Goal: Check status: Check status

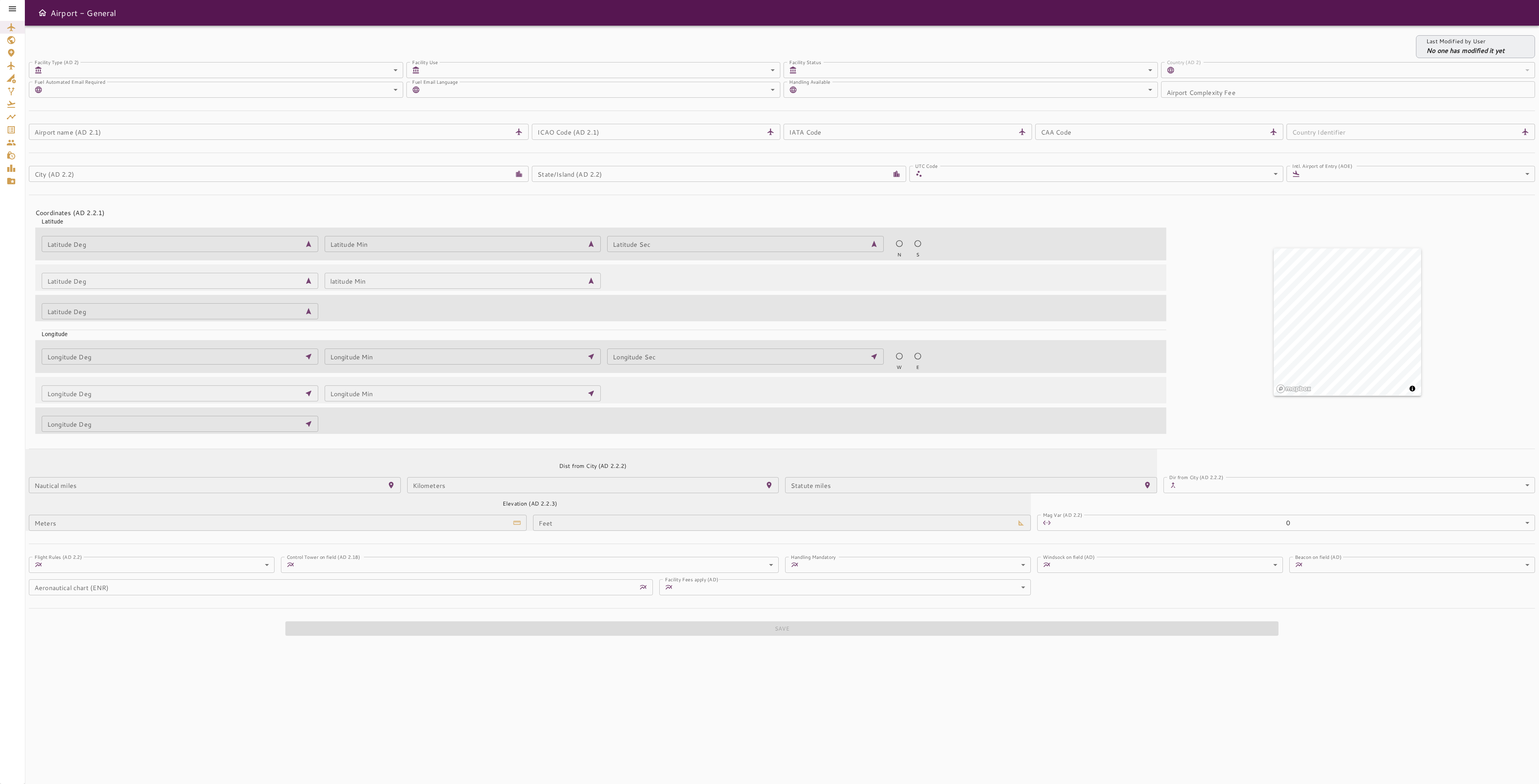
click at [12, 8] on icon at bounding box center [13, 9] width 7 height 4
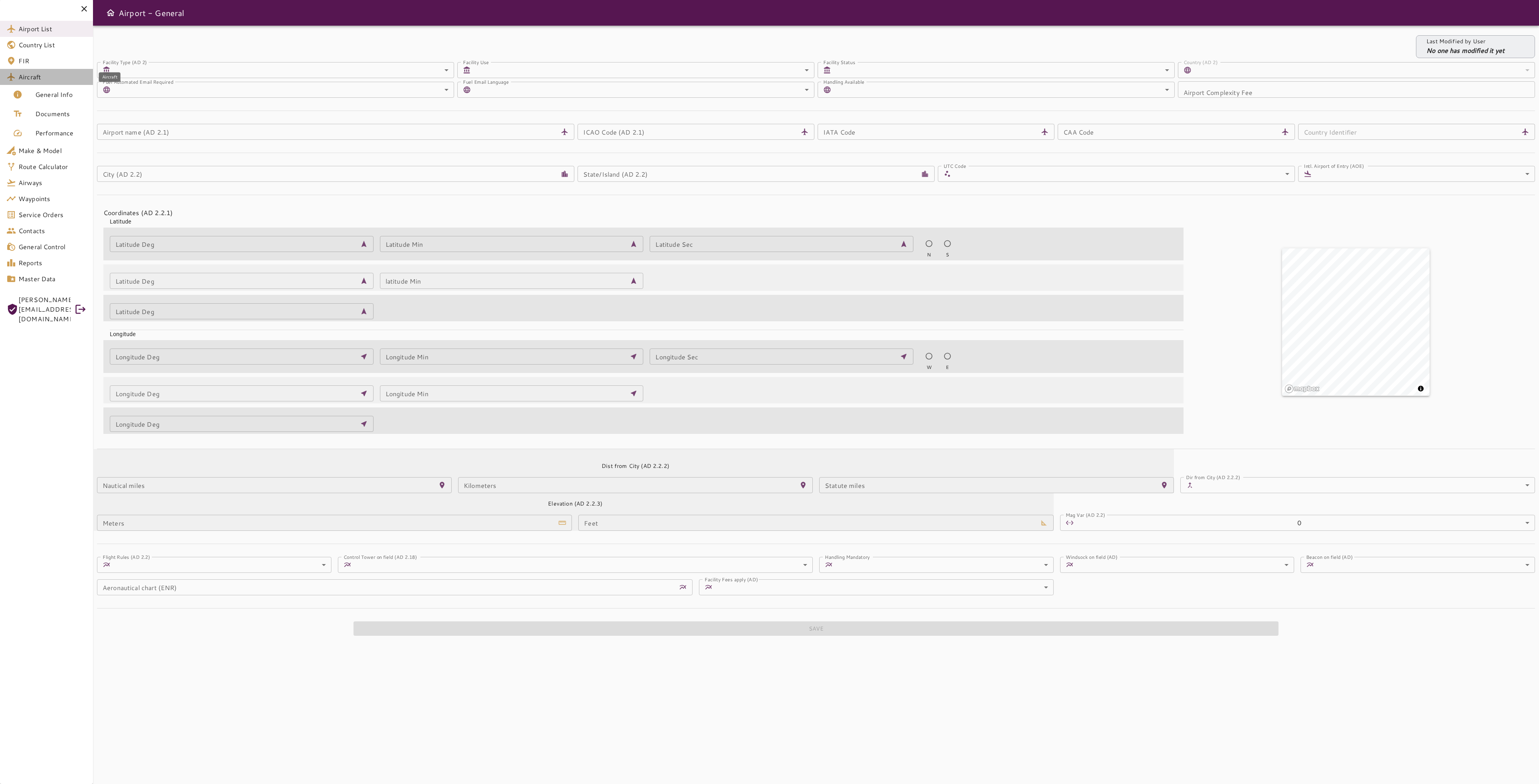
click at [42, 77] on span "Aircraft" at bounding box center [53, 77] width 68 height 10
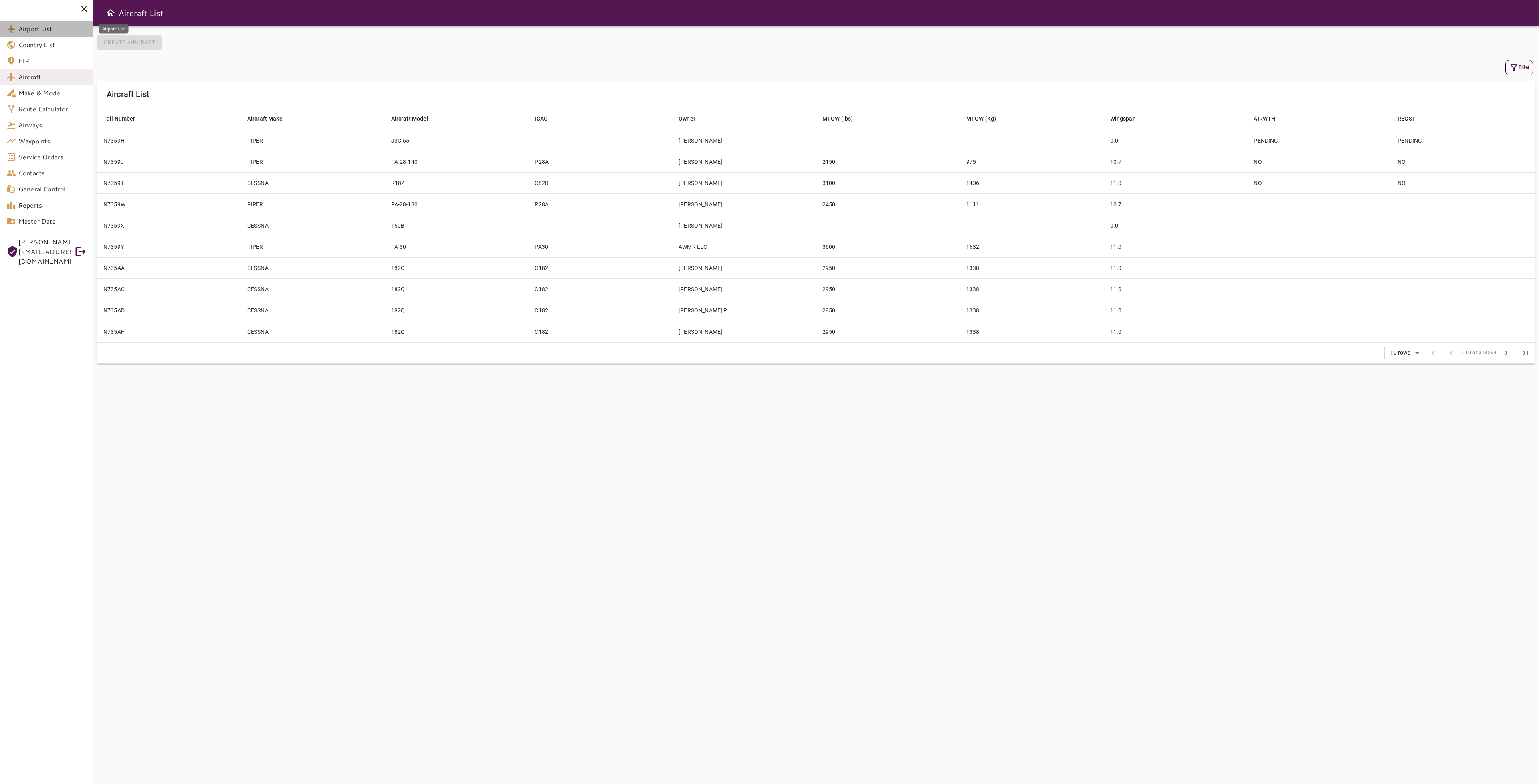
click at [42, 25] on span "Airport List" at bounding box center [53, 28] width 68 height 10
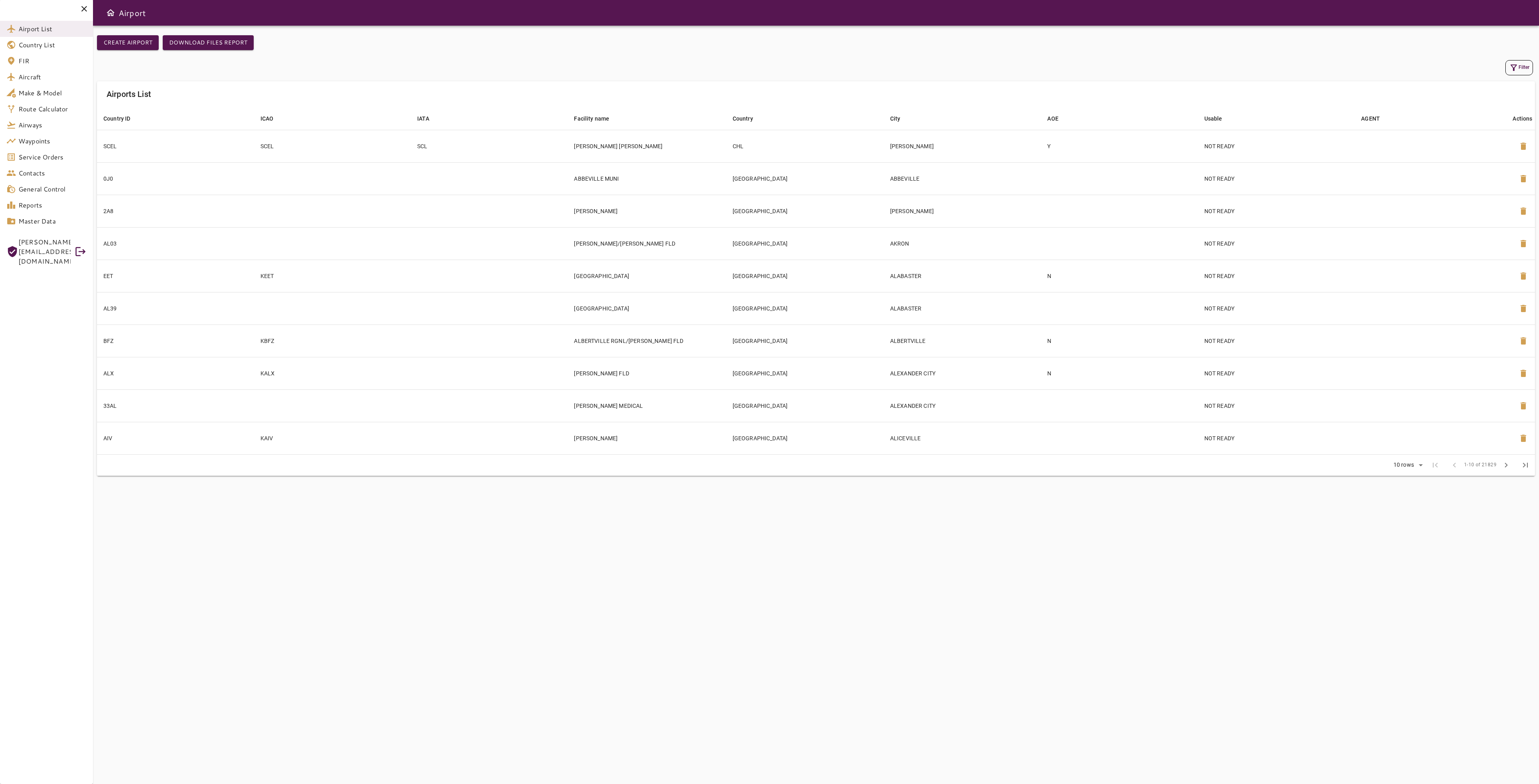
click at [1517, 60] on button "Filter" at bounding box center [1519, 68] width 28 height 15
click at [1443, 65] on input "ICAO" at bounding box center [1459, 60] width 100 height 16
type input "****"
click at [1514, 206] on button "Apply" at bounding box center [1500, 210] width 52 height 15
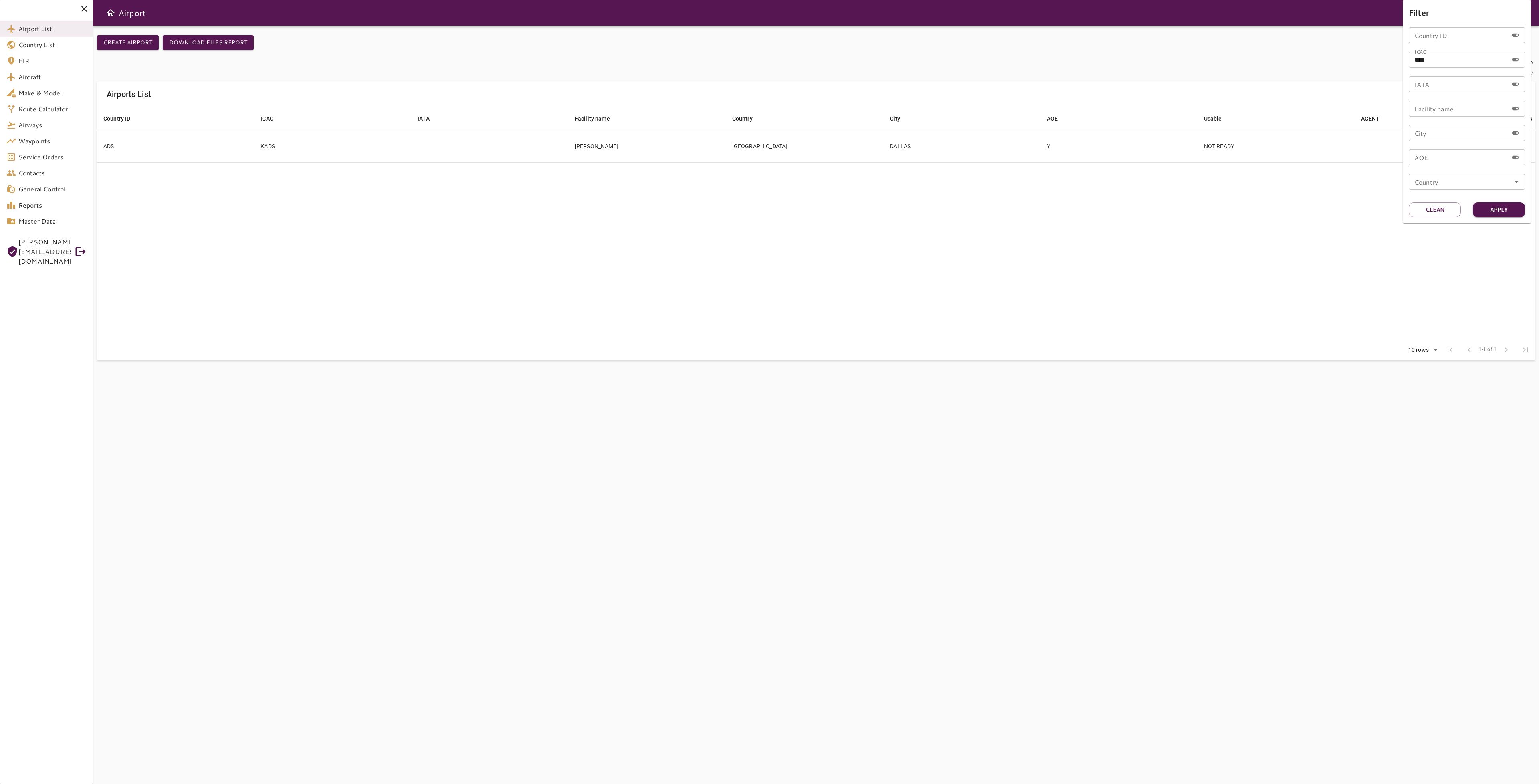
drag, startPoint x: 1204, startPoint y: 238, endPoint x: 1215, endPoint y: 227, distance: 15.6
click at [1206, 236] on div at bounding box center [770, 392] width 1539 height 784
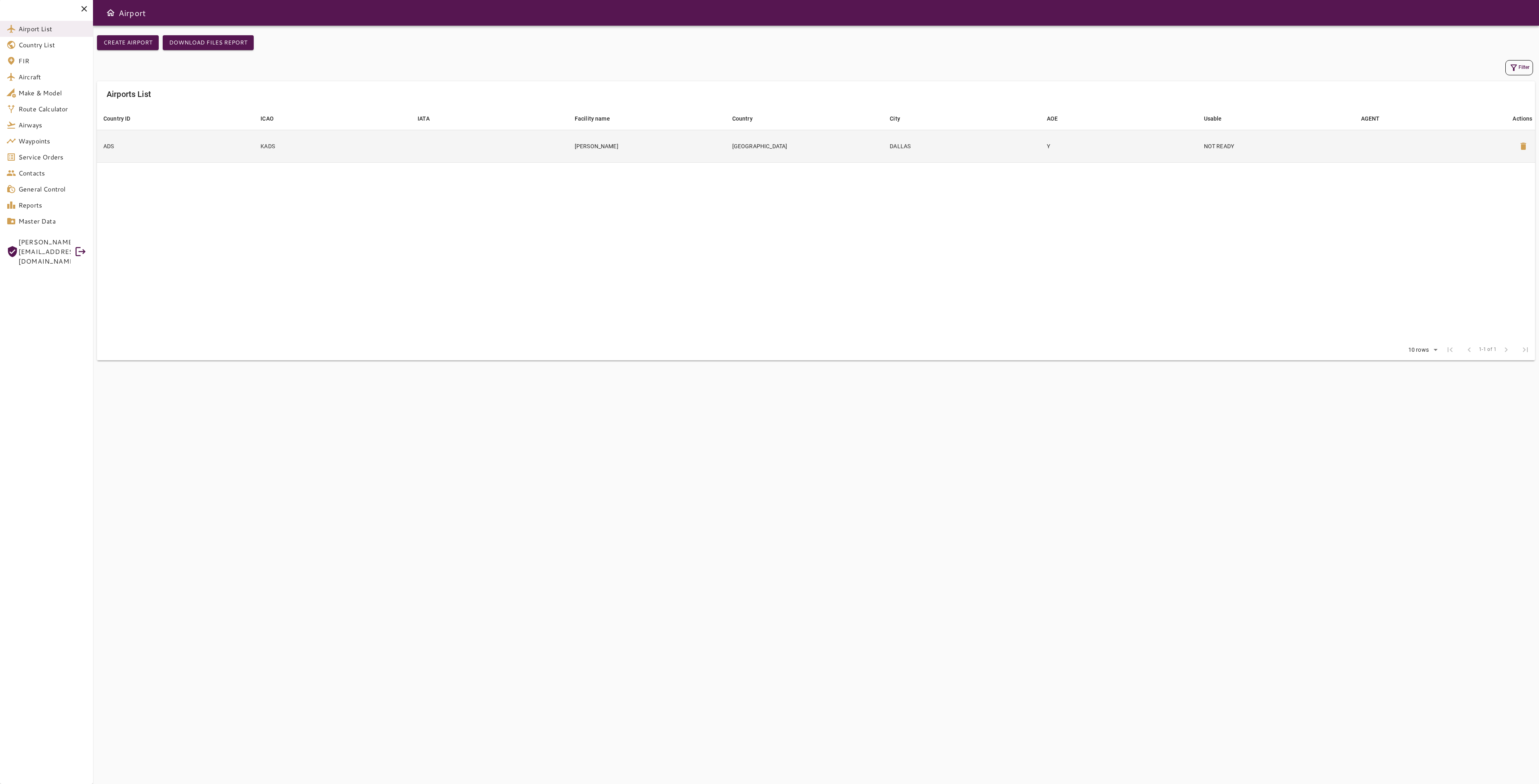
click at [261, 145] on td "KADS" at bounding box center [332, 146] width 157 height 33
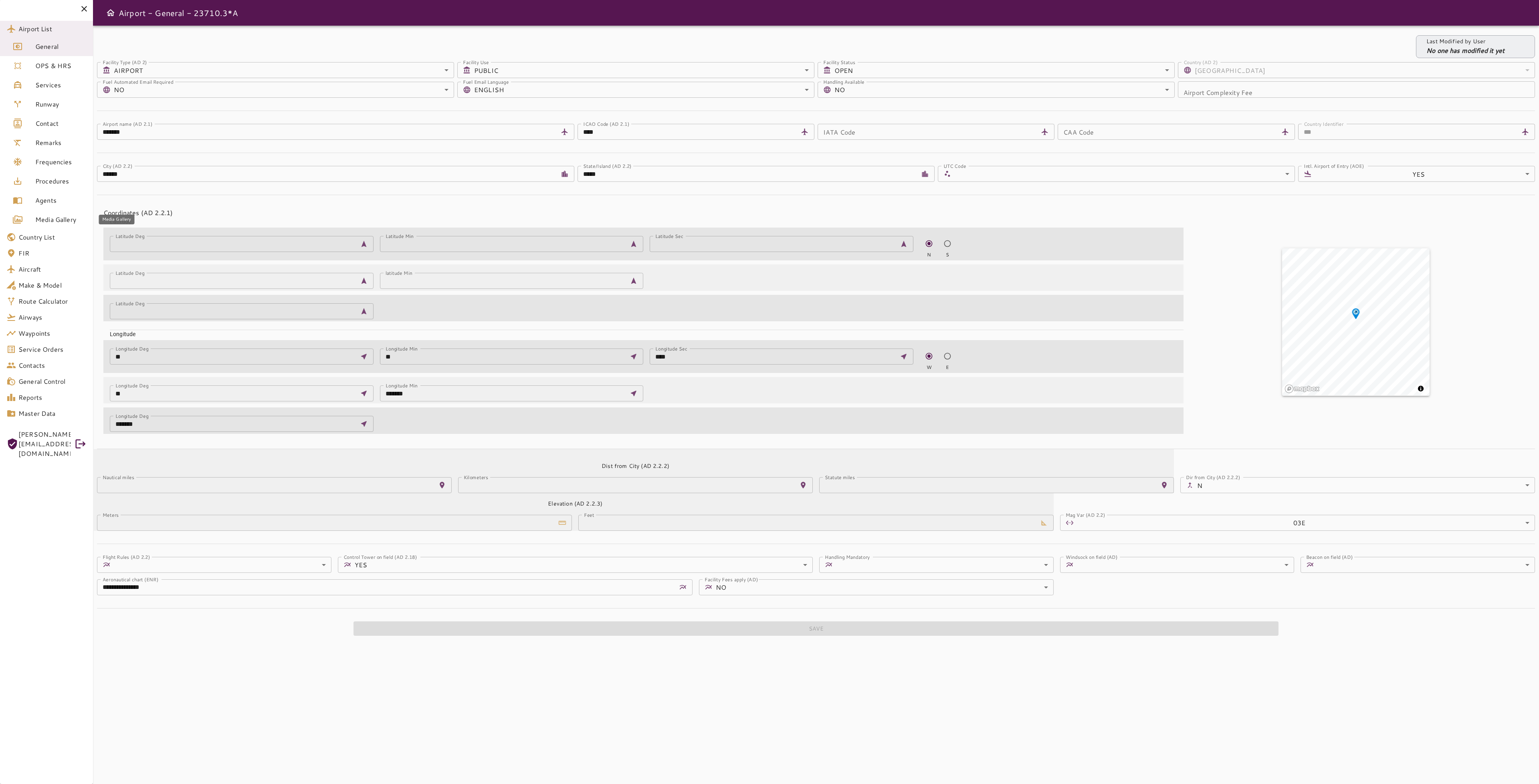
click at [43, 223] on span "Media Gallery" at bounding box center [60, 219] width 51 height 10
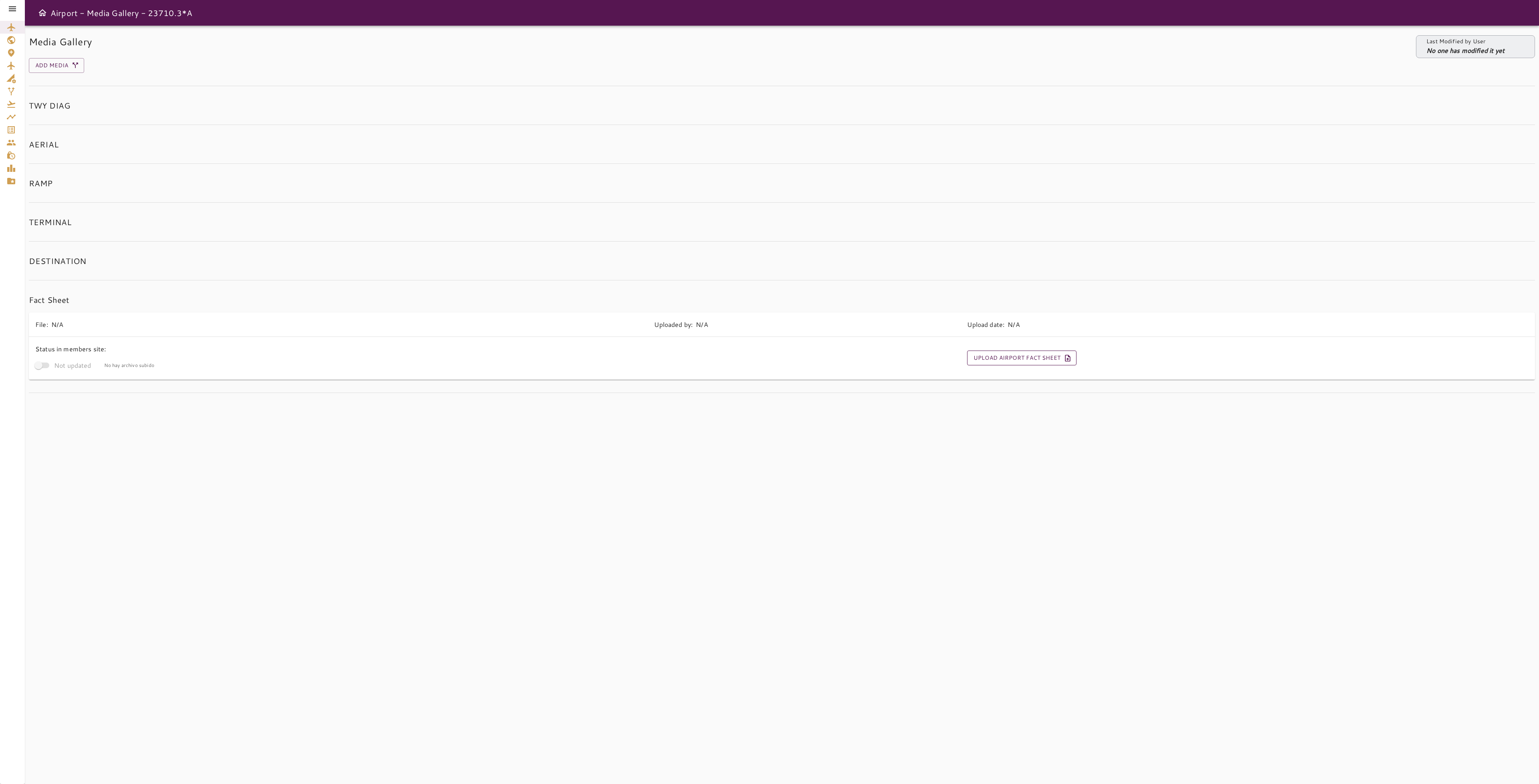
click at [1051, 363] on button "Upload Airport Fact Sheet" at bounding box center [1022, 358] width 109 height 15
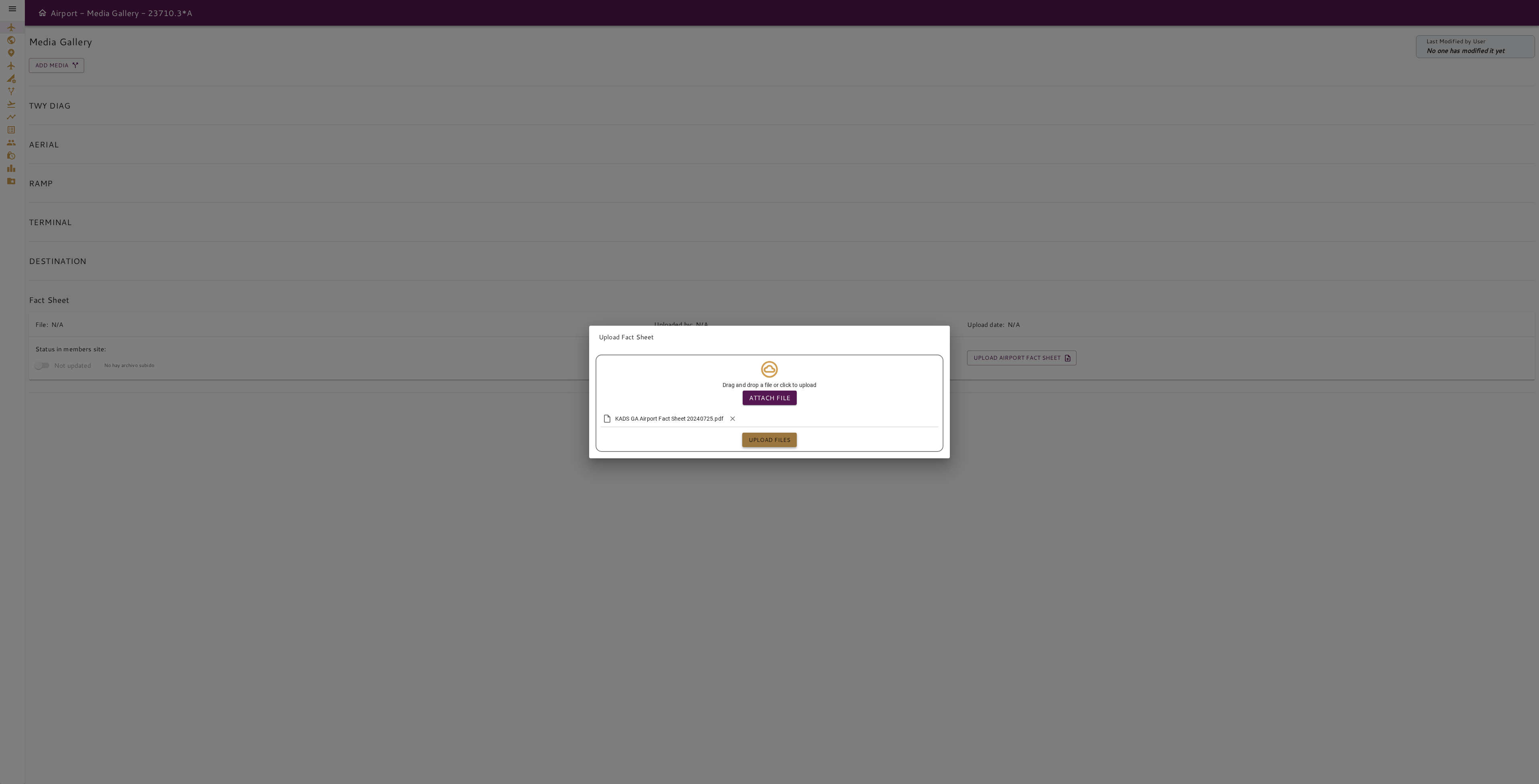
click at [777, 438] on button "Upload files" at bounding box center [770, 440] width 54 height 15
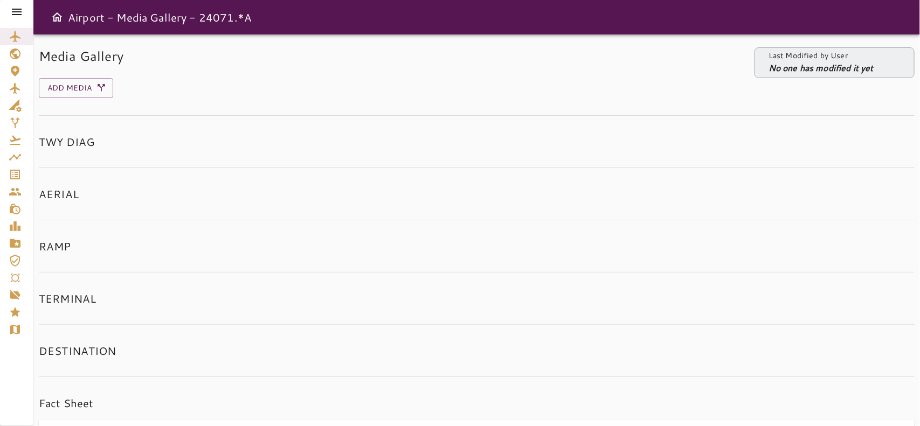
scroll to position [135, 0]
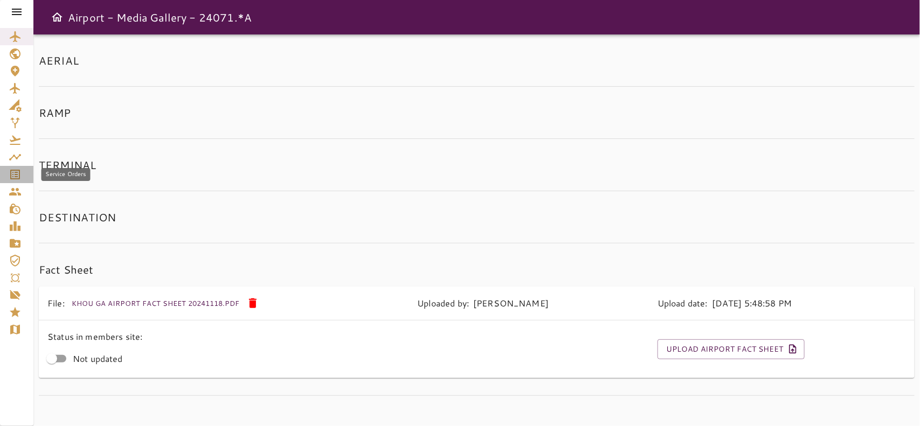
click at [23, 171] on div "Service Orders" at bounding box center [17, 174] width 16 height 13
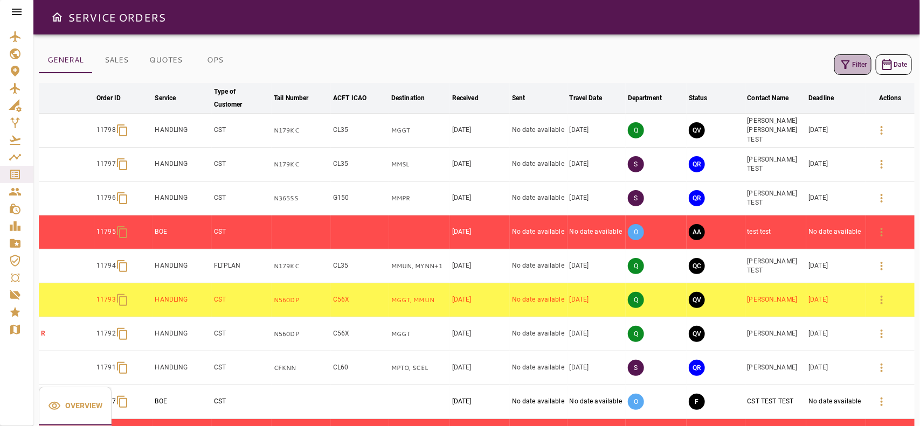
click at [855, 64] on button "Filter" at bounding box center [853, 64] width 37 height 20
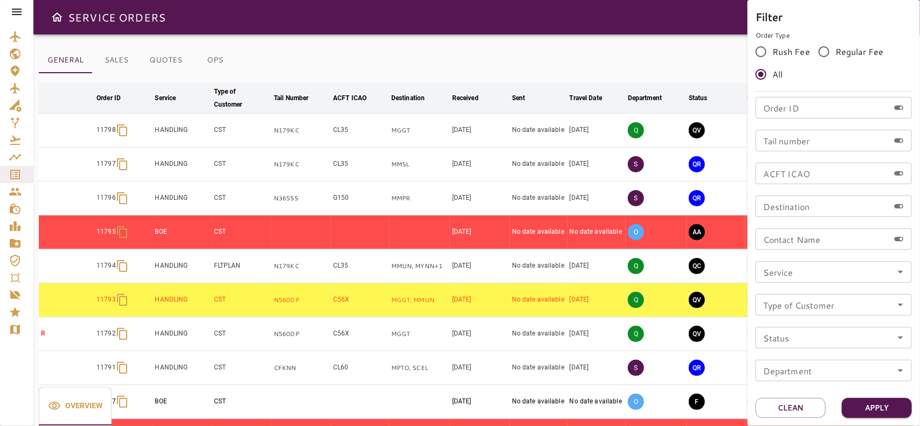
click at [683, 51] on div at bounding box center [460, 213] width 920 height 426
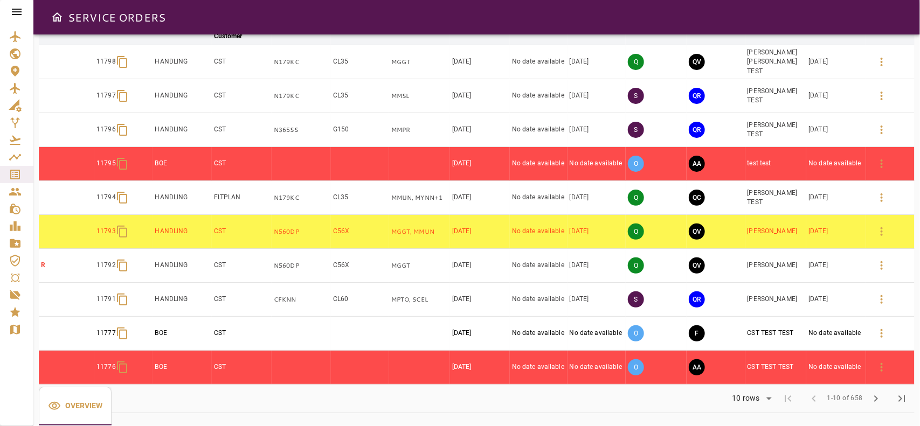
scroll to position [70, 0]
click at [875, 400] on span "chevron_right" at bounding box center [876, 399] width 13 height 13
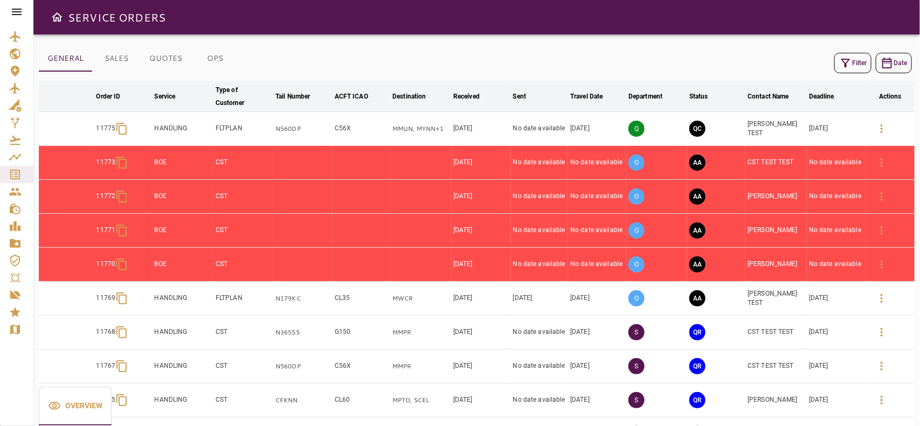
scroll to position [0, 0]
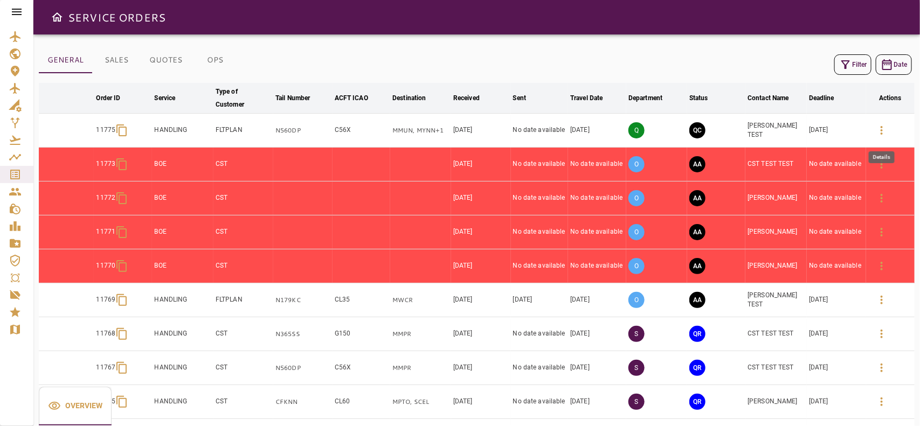
click at [878, 128] on icon "button" at bounding box center [882, 130] width 13 height 13
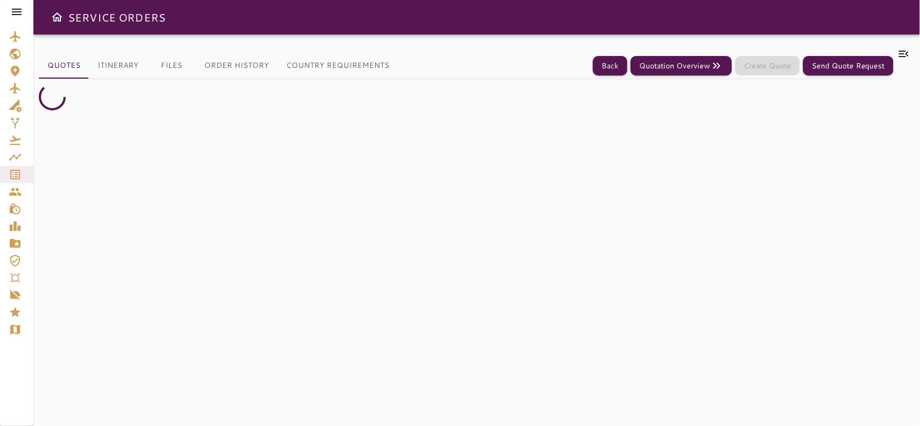
click at [124, 64] on button "Itinerary" at bounding box center [118, 66] width 58 height 26
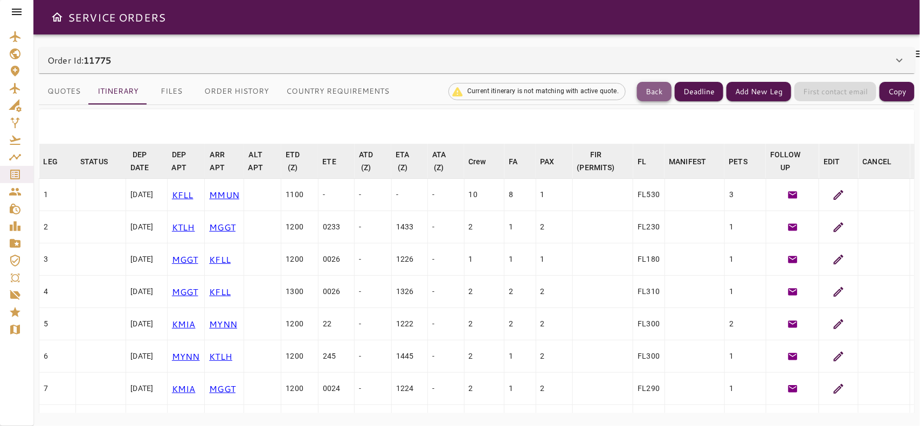
click at [653, 90] on button "Back" at bounding box center [654, 92] width 35 height 20
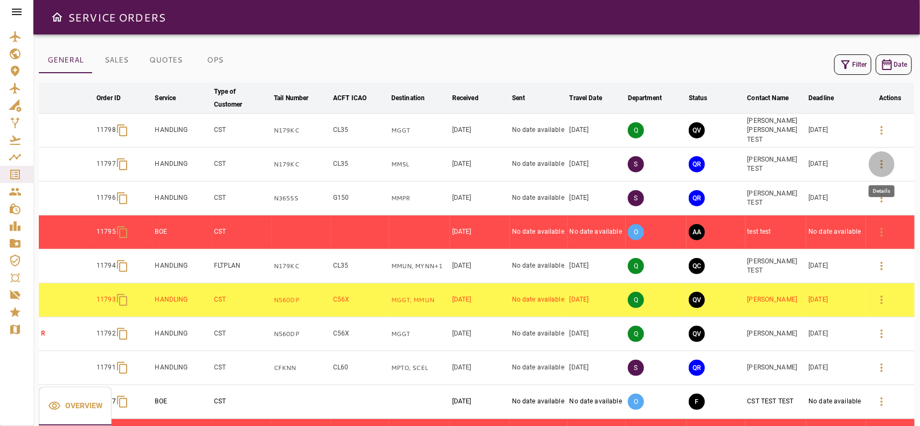
click at [887, 167] on icon "button" at bounding box center [882, 164] width 13 height 13
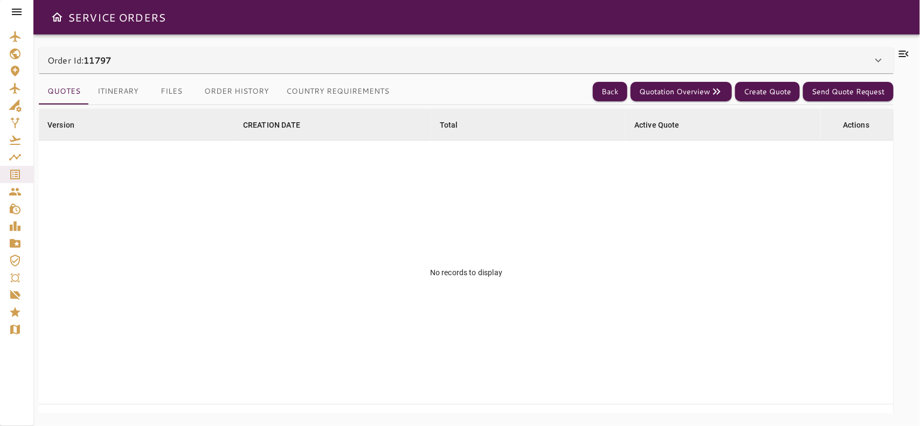
click at [115, 95] on button "Itinerary" at bounding box center [118, 92] width 58 height 26
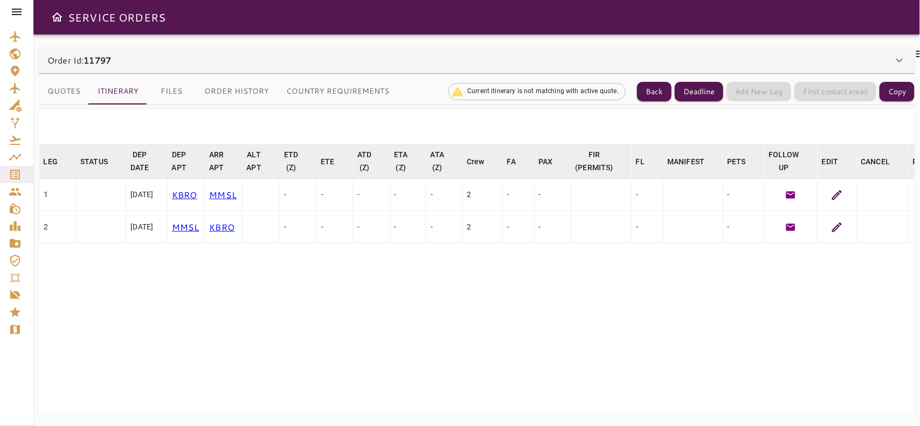
click at [844, 227] on icon at bounding box center [837, 227] width 13 height 13
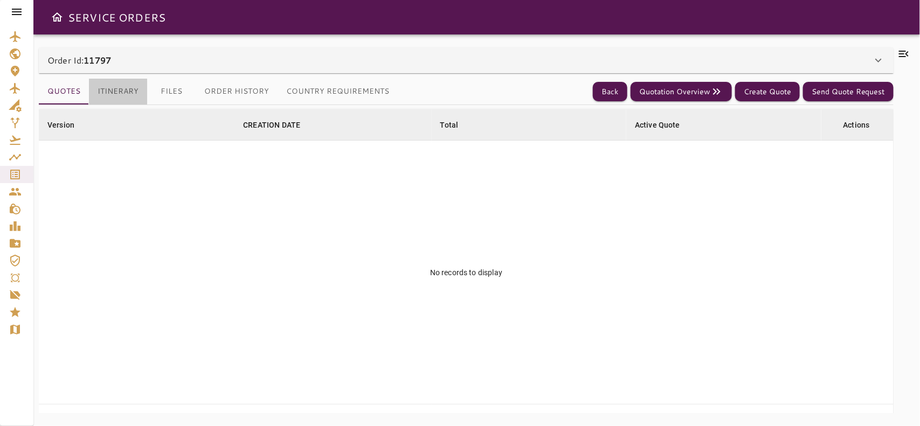
click at [116, 92] on button "Itinerary" at bounding box center [118, 92] width 58 height 26
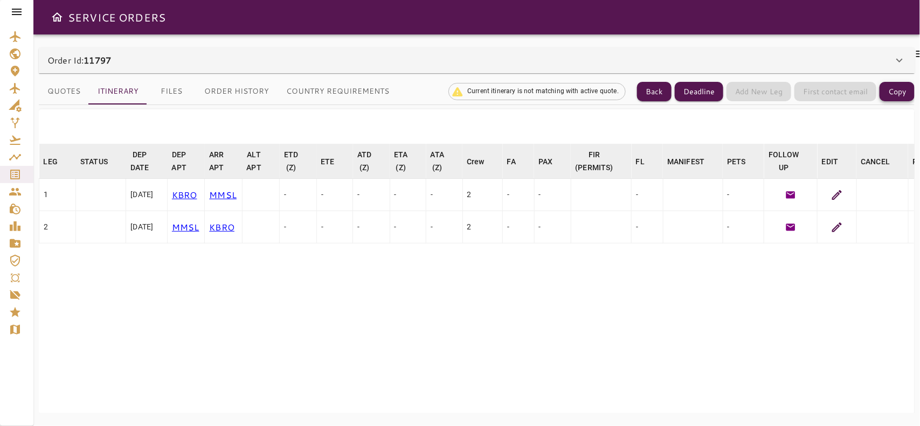
click at [903, 99] on button "Copy" at bounding box center [897, 92] width 35 height 20
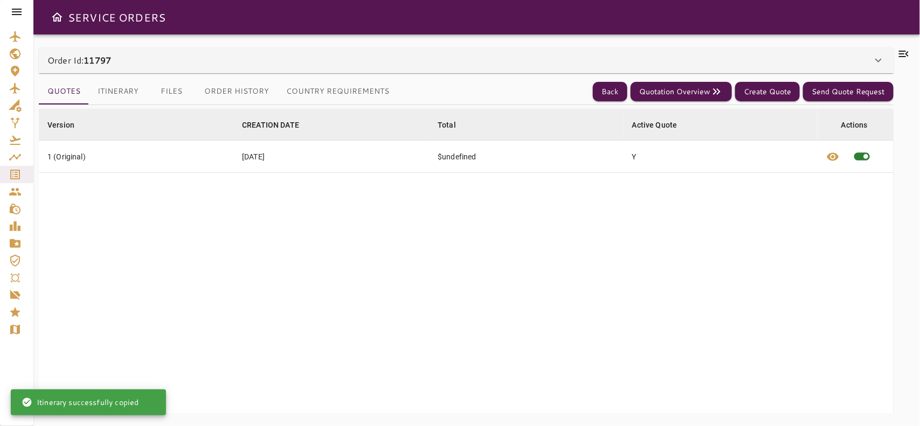
click at [128, 97] on button "Itinerary" at bounding box center [118, 92] width 58 height 26
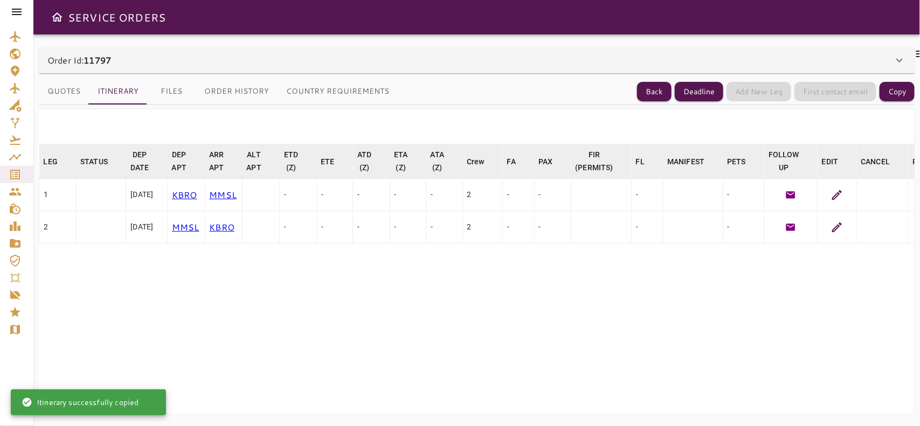
drag, startPoint x: 852, startPoint y: 225, endPoint x: 845, endPoint y: 229, distance: 8.0
click at [852, 225] on div at bounding box center [837, 227] width 30 height 13
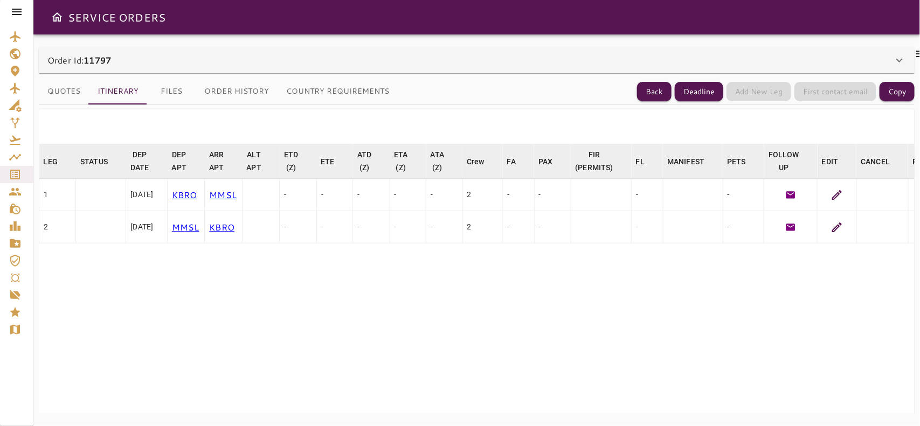
click at [840, 224] on icon at bounding box center [837, 227] width 13 height 13
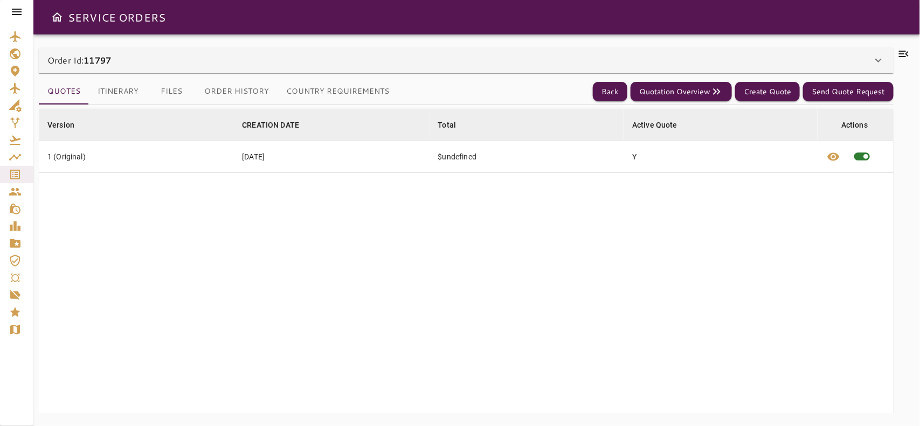
click at [116, 89] on button "Itinerary" at bounding box center [118, 92] width 58 height 26
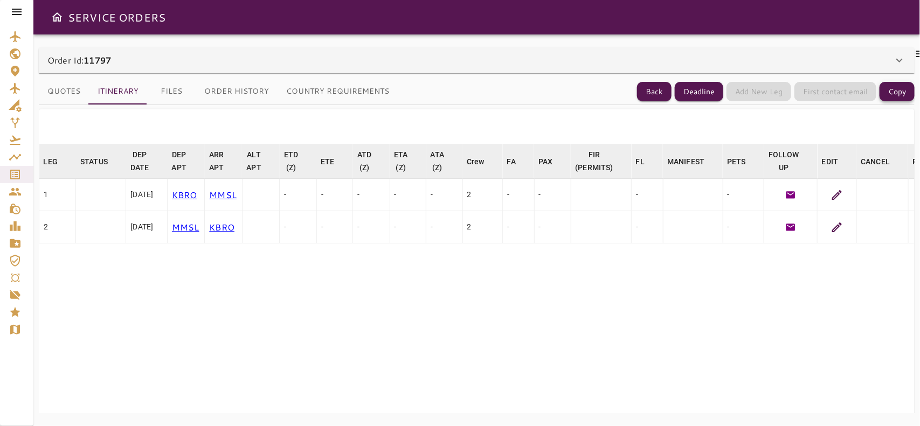
click at [900, 86] on button "Copy" at bounding box center [897, 92] width 35 height 20
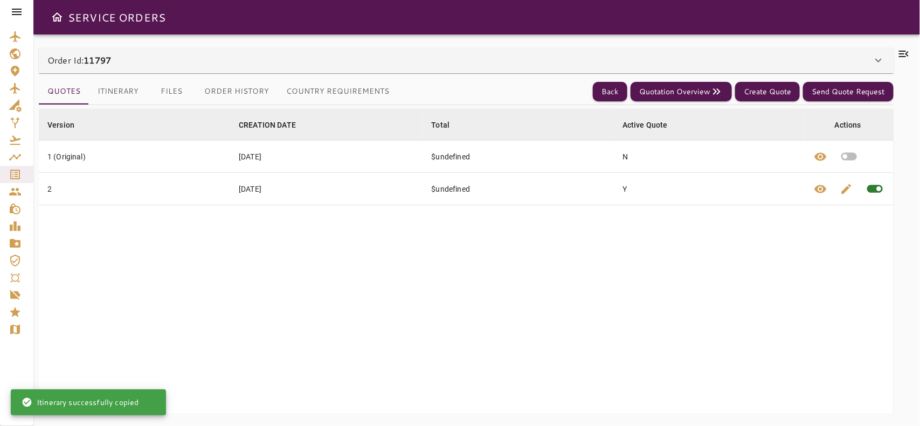
click at [128, 90] on button "Itinerary" at bounding box center [118, 92] width 58 height 26
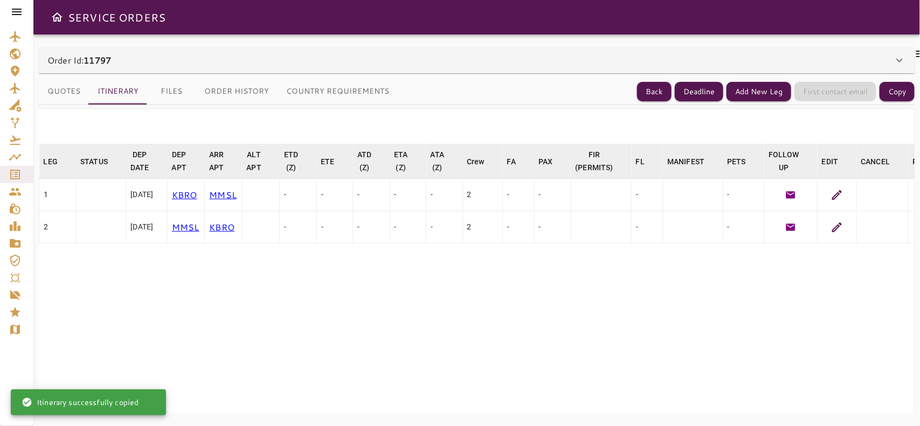
click at [842, 225] on icon at bounding box center [838, 228] width 10 height 10
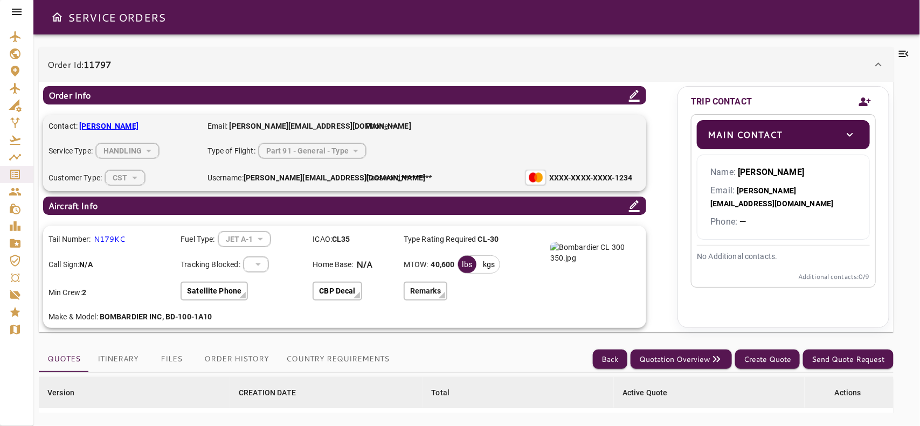
click at [875, 65] on icon at bounding box center [878, 64] width 13 height 13
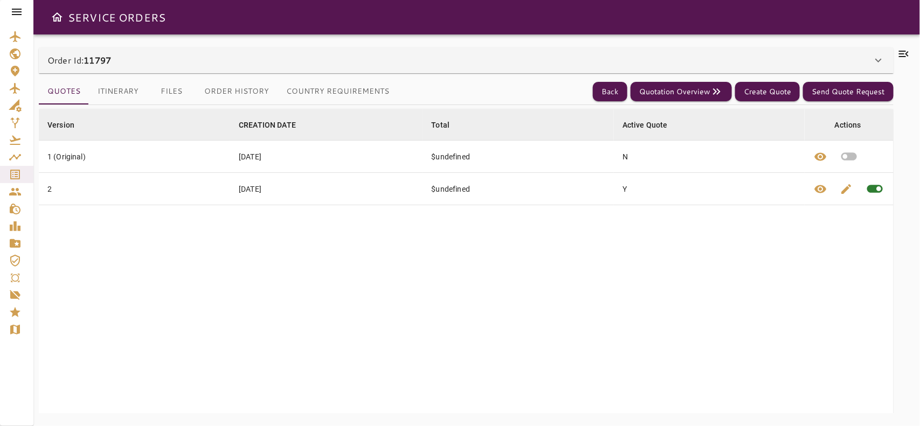
click at [314, 85] on button "Country Requirements" at bounding box center [338, 92] width 120 height 26
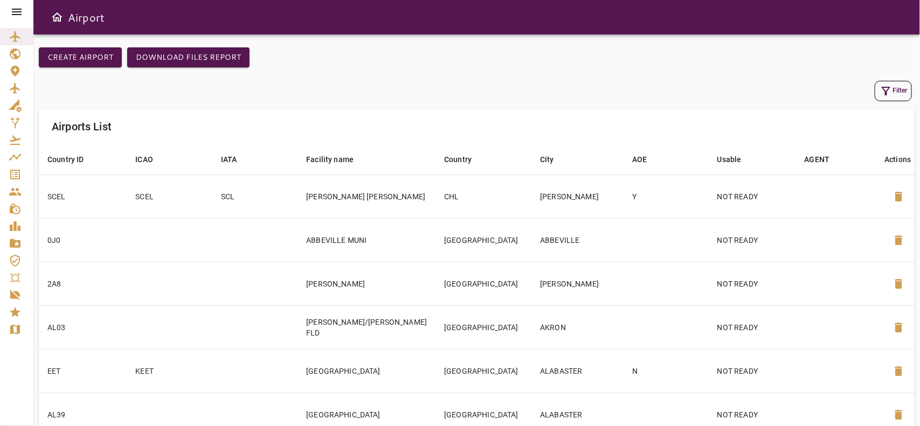
click at [877, 92] on button "Filter" at bounding box center [893, 91] width 37 height 20
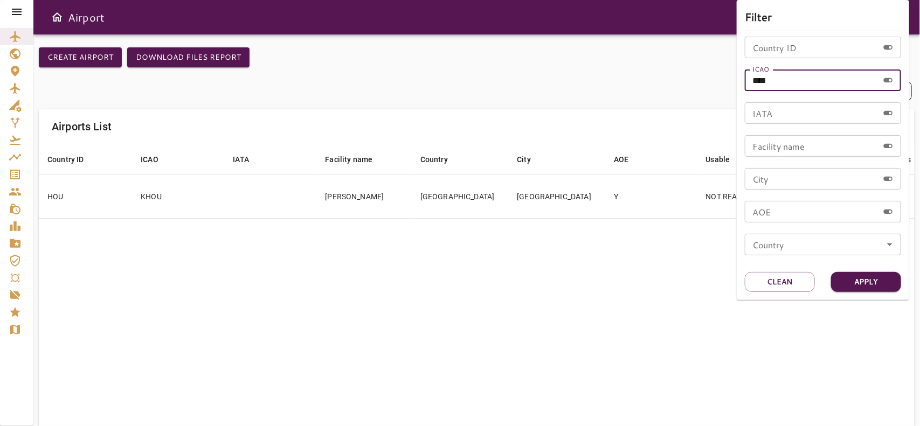
drag, startPoint x: 786, startPoint y: 85, endPoint x: 719, endPoint y: 74, distance: 67.6
click at [719, 74] on div "Filter Country ID Country ID ICAO **** ICAO IATA IATA Facility name Facility na…" at bounding box center [460, 213] width 920 height 426
type input "****"
click at [882, 282] on button "Apply" at bounding box center [866, 282] width 70 height 20
click at [605, 284] on div at bounding box center [460, 213] width 920 height 426
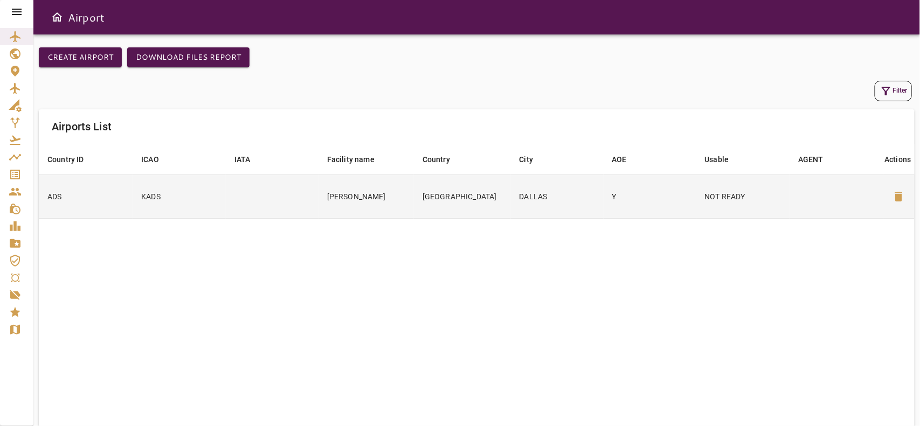
click at [769, 208] on td "NOT READY" at bounding box center [744, 197] width 94 height 44
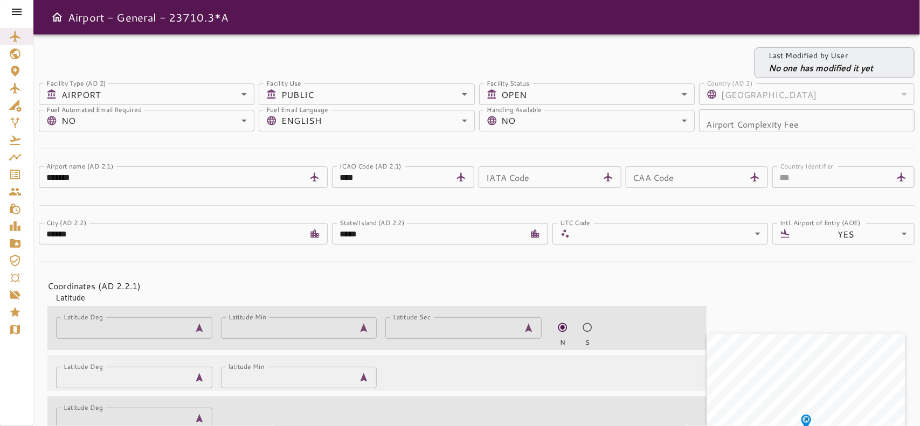
click at [18, 16] on icon at bounding box center [16, 11] width 13 height 13
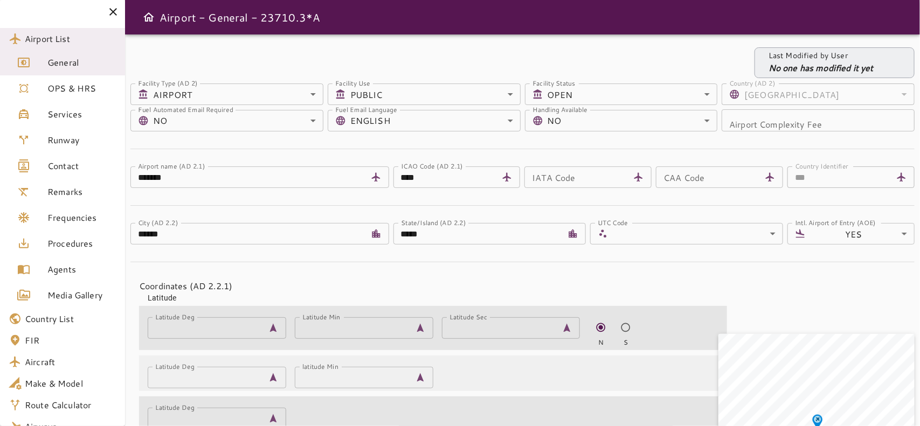
click at [98, 290] on span "Media Gallery" at bounding box center [81, 295] width 69 height 13
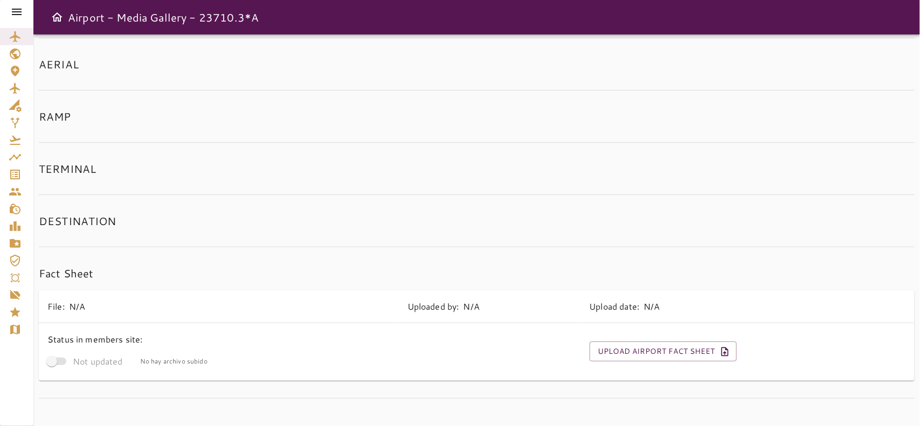
scroll to position [133, 0]
drag, startPoint x: 731, startPoint y: 171, endPoint x: 815, endPoint y: 254, distance: 118.6
click at [815, 254] on div "Media Gallery Last Modified by User No one has modified it yet Add Media TWY DI…" at bounding box center [477, 155] width 876 height 481
click at [693, 346] on button "Upload Airport Fact Sheet" at bounding box center [663, 349] width 147 height 20
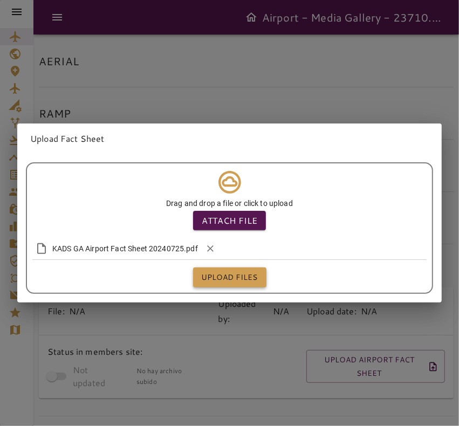
click at [239, 272] on button "Upload files" at bounding box center [229, 277] width 73 height 20
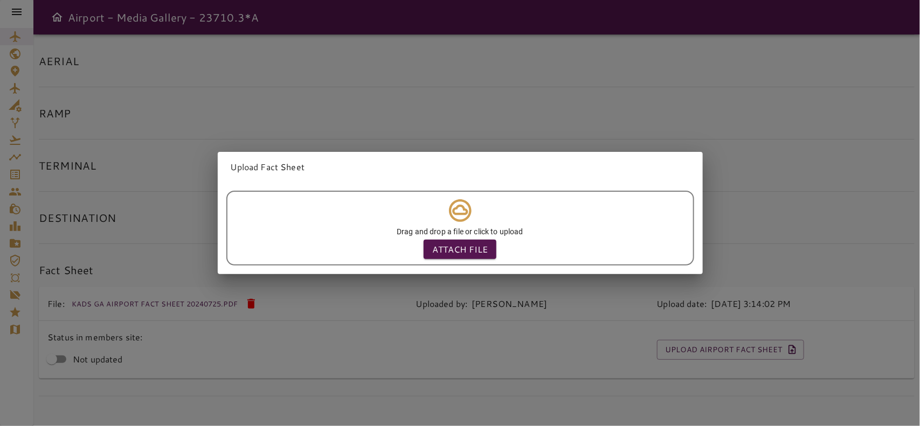
click at [528, 84] on div "Upload Fact Sheet Drag and drop a file or click to upload Attach file" at bounding box center [460, 213] width 920 height 426
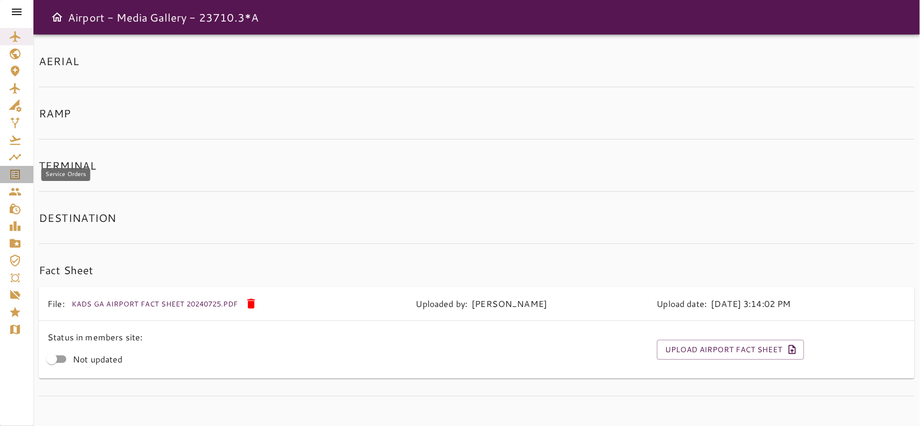
click at [17, 173] on icon "Service Orders" at bounding box center [15, 175] width 10 height 10
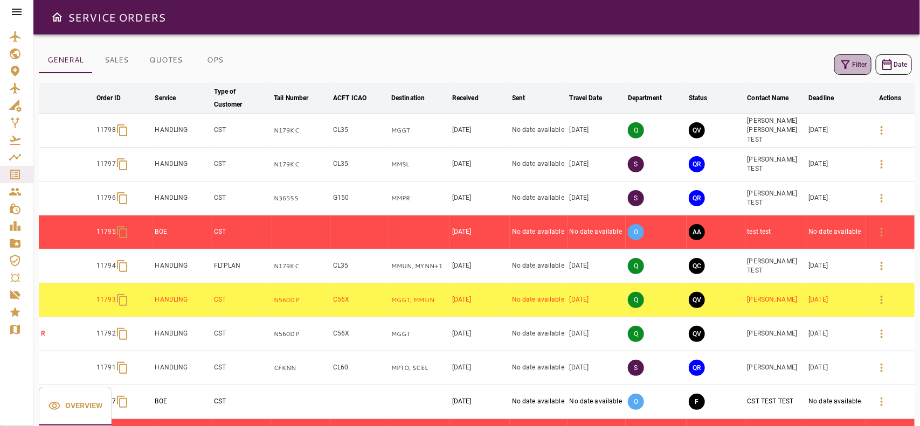
click at [841, 65] on icon "button" at bounding box center [846, 64] width 13 height 13
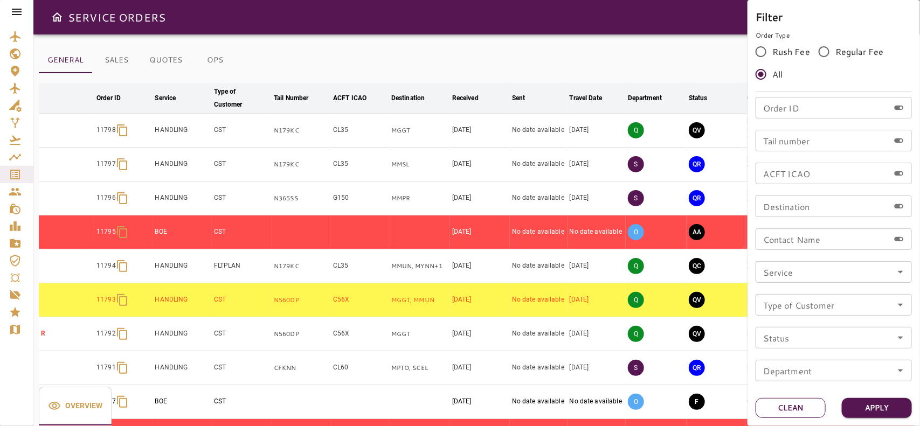
click at [790, 409] on button "Clean" at bounding box center [791, 408] width 70 height 20
click at [560, 63] on div at bounding box center [460, 213] width 920 height 426
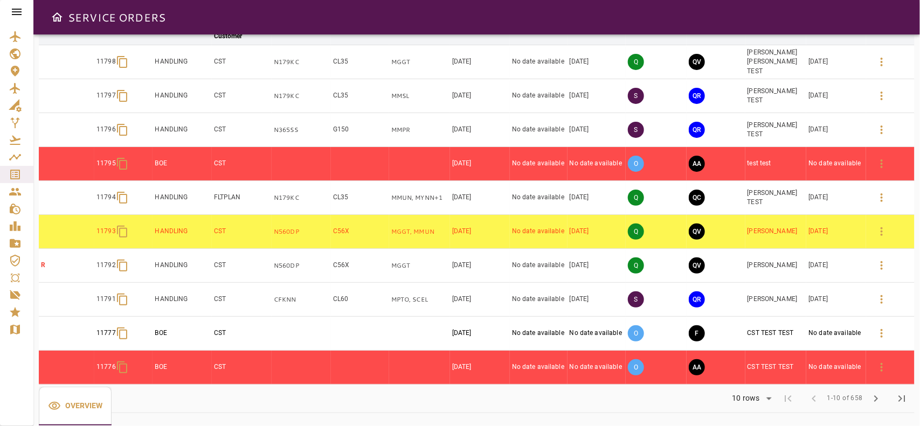
scroll to position [70, 0]
click at [882, 399] on span "chevron_right" at bounding box center [876, 399] width 13 height 13
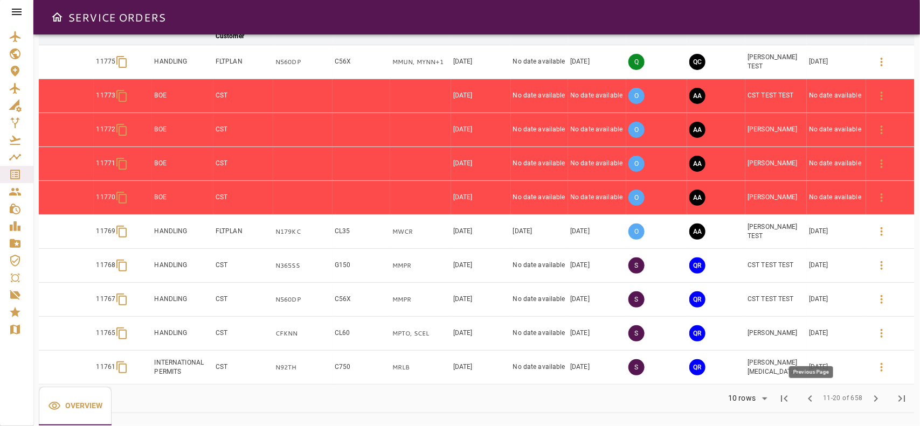
click at [813, 400] on span "chevron_left" at bounding box center [810, 399] width 13 height 13
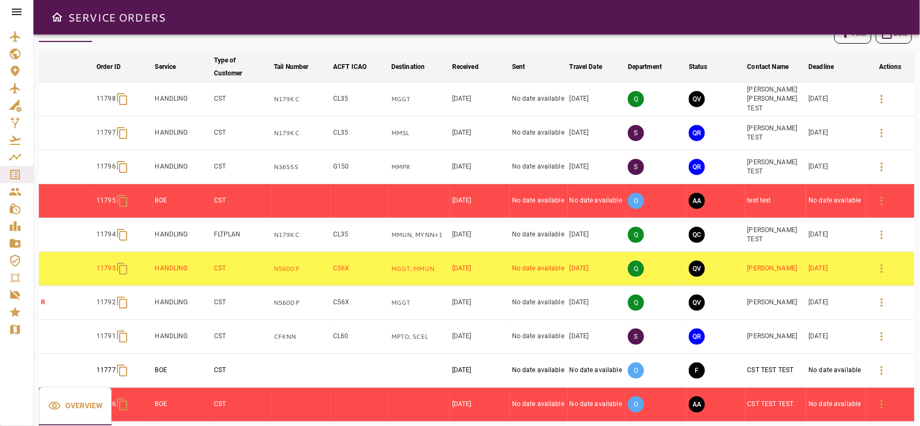
scroll to position [0, 0]
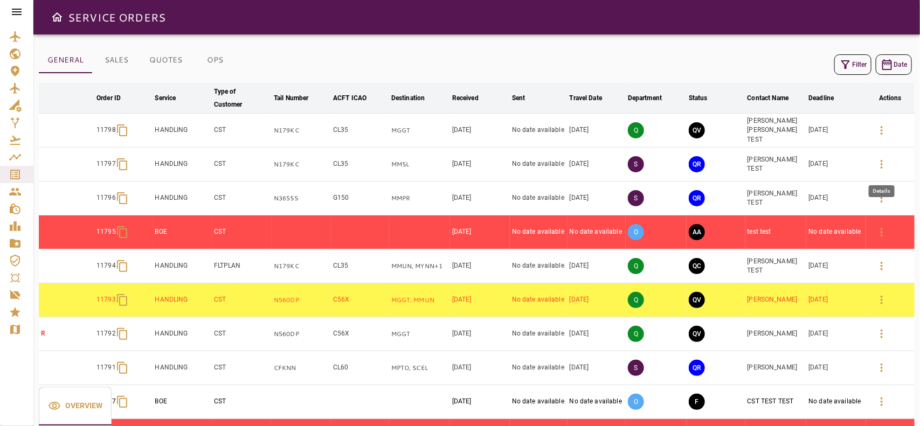
click at [877, 163] on icon "button" at bounding box center [882, 164] width 13 height 13
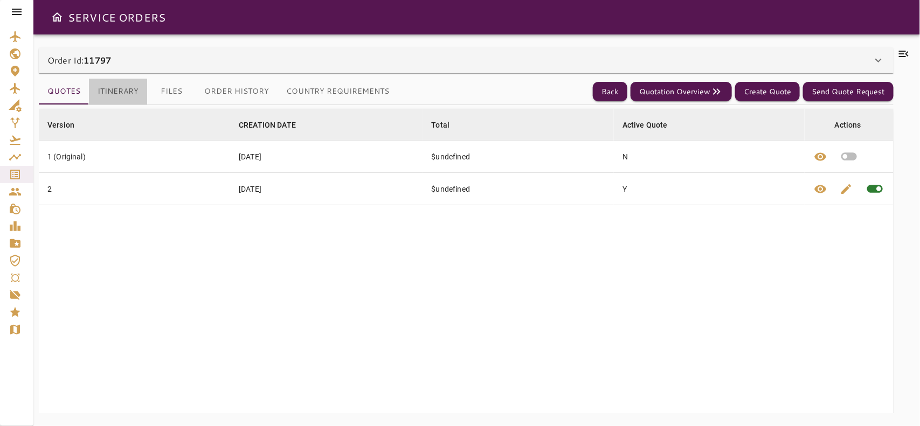
click at [124, 93] on button "Itinerary" at bounding box center [118, 92] width 58 height 26
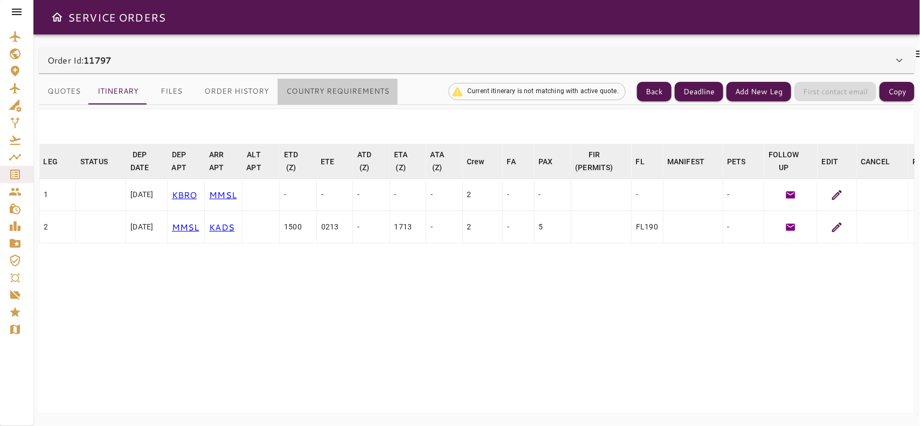
click at [339, 94] on button "Country Requirements" at bounding box center [338, 92] width 120 height 26
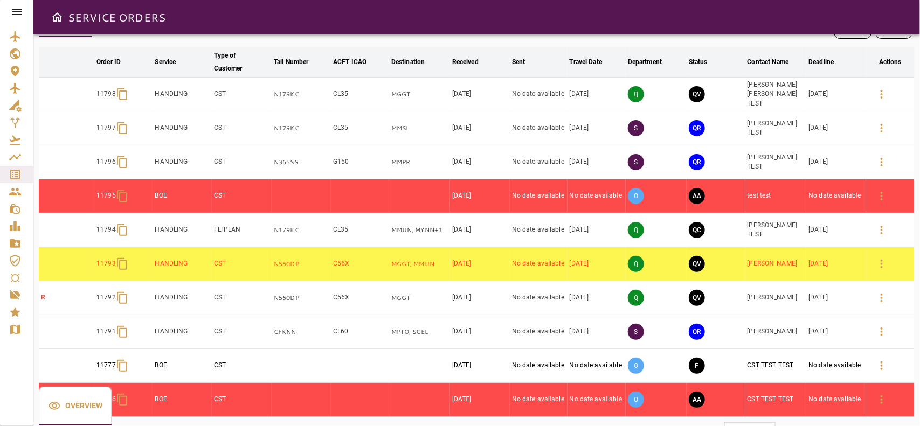
scroll to position [70, 0]
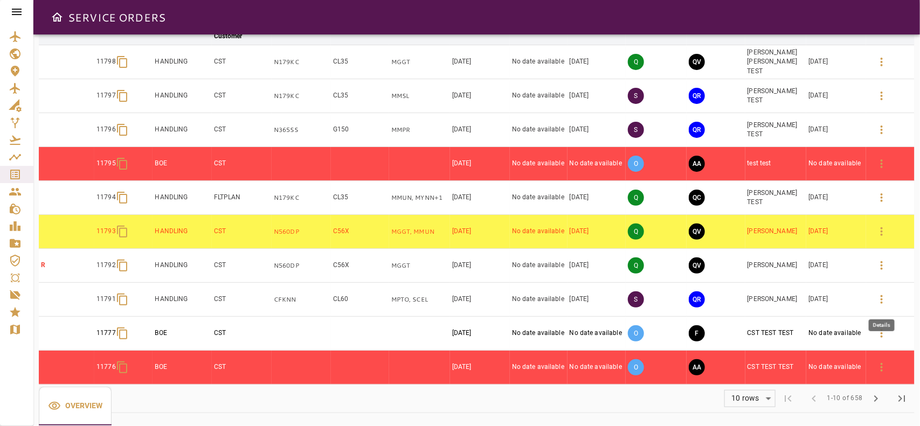
click at [882, 297] on icon "button" at bounding box center [882, 299] width 13 height 13
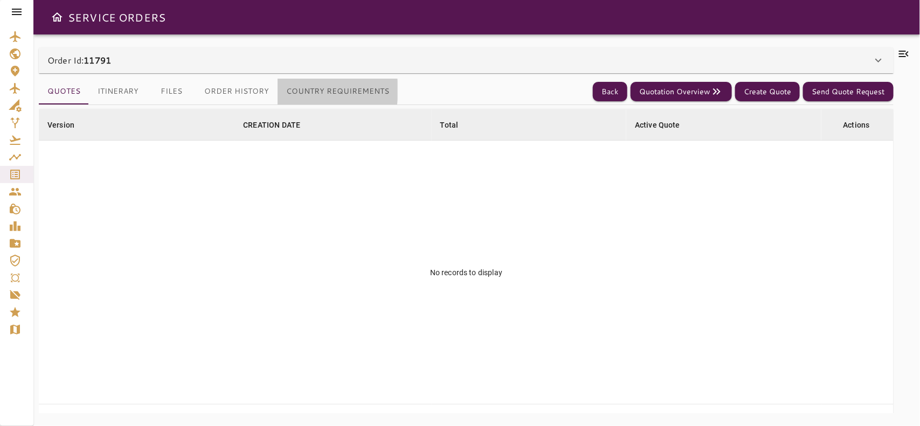
click at [294, 90] on button "Country Requirements" at bounding box center [338, 92] width 120 height 26
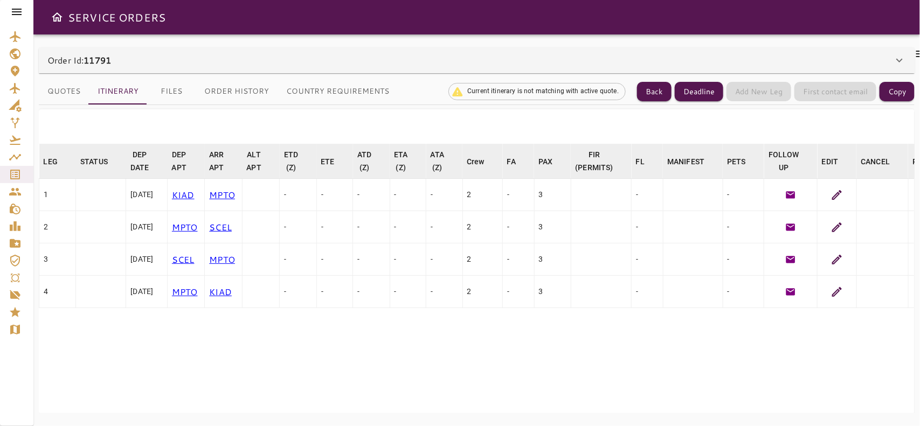
click at [844, 290] on icon at bounding box center [837, 292] width 13 height 13
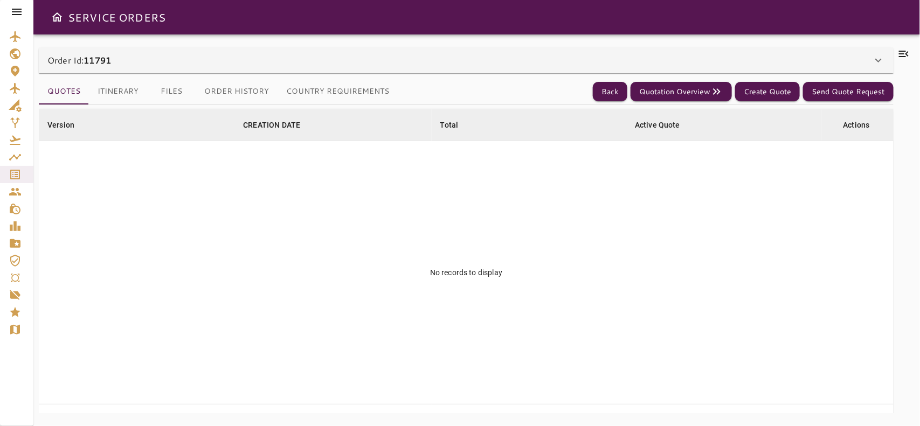
click at [133, 93] on button "Itinerary" at bounding box center [118, 92] width 58 height 26
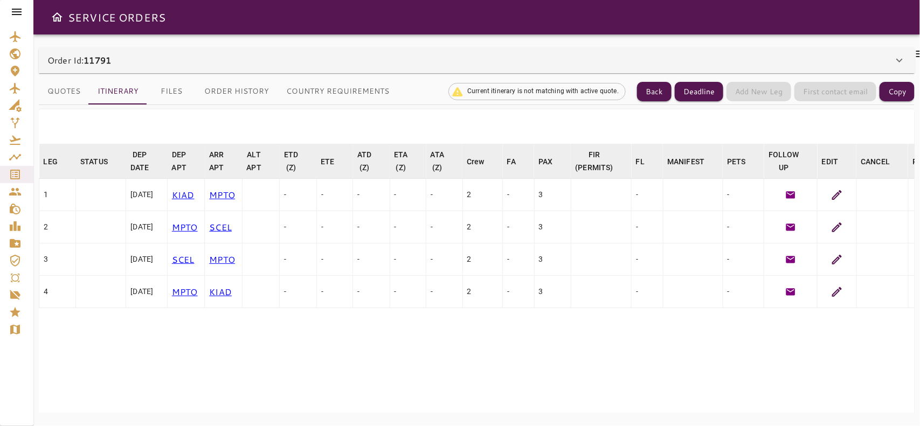
click at [406, 363] on table "LEG arrow_downward STATUS arrow_downward DEP DATE arrow_downward DEP APT arrow_…" at bounding box center [497, 306] width 917 height 324
click at [74, 90] on button "Quotes" at bounding box center [64, 92] width 50 height 26
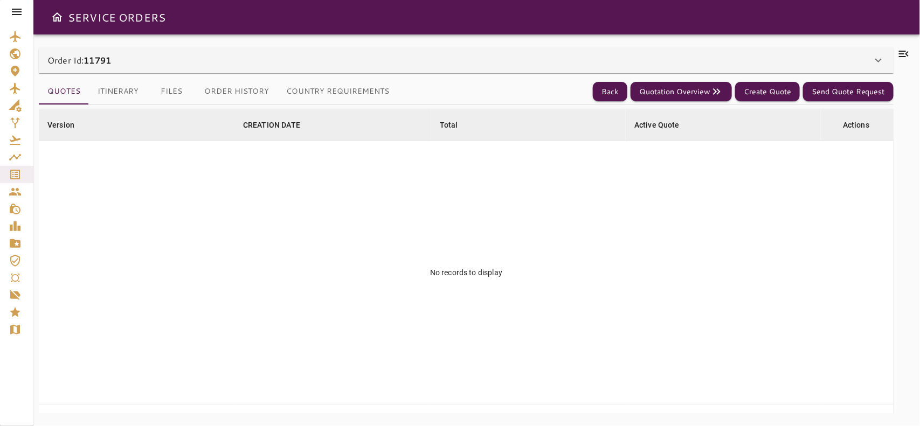
click at [111, 84] on button "Itinerary" at bounding box center [118, 92] width 58 height 26
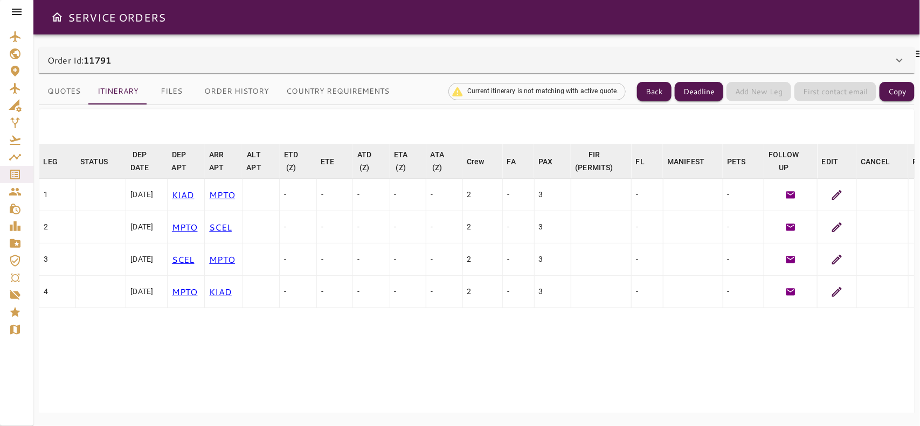
click at [842, 294] on icon at bounding box center [838, 292] width 10 height 10
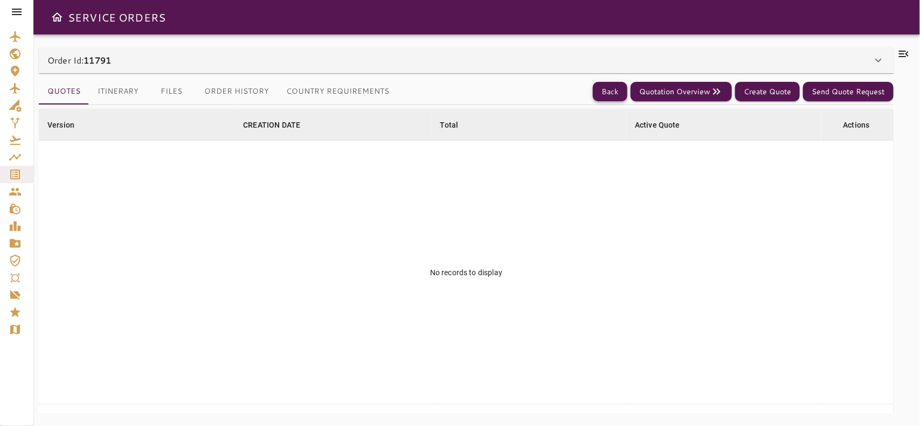
click at [610, 90] on button "Back" at bounding box center [610, 92] width 35 height 20
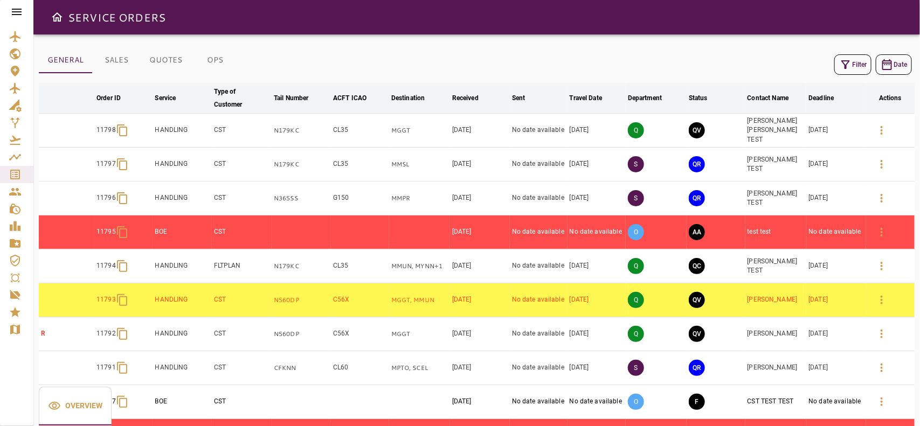
click at [865, 58] on button "Filter" at bounding box center [853, 64] width 37 height 20
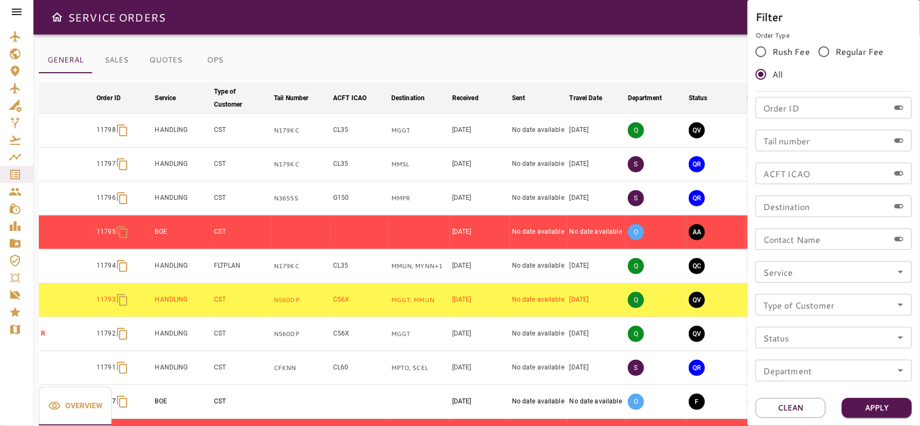
click at [817, 106] on input "Order ID" at bounding box center [823, 108] width 134 height 22
type input "*****"
click at [880, 400] on button "Apply" at bounding box center [877, 408] width 70 height 20
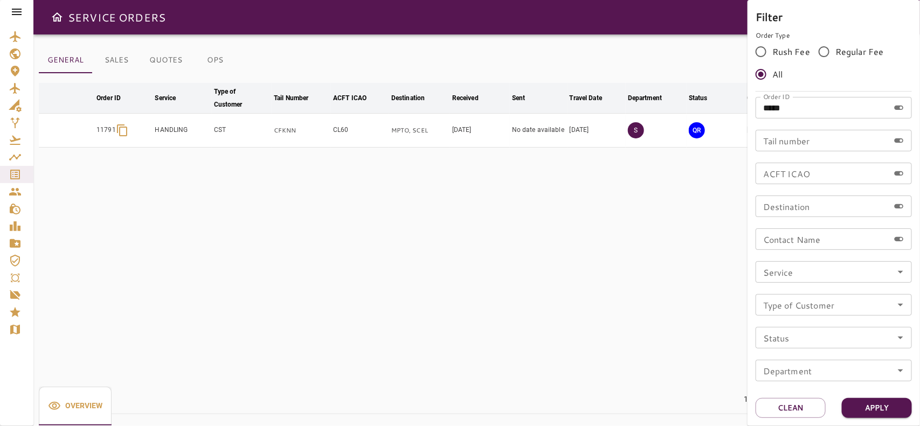
click at [671, 350] on div at bounding box center [460, 213] width 920 height 426
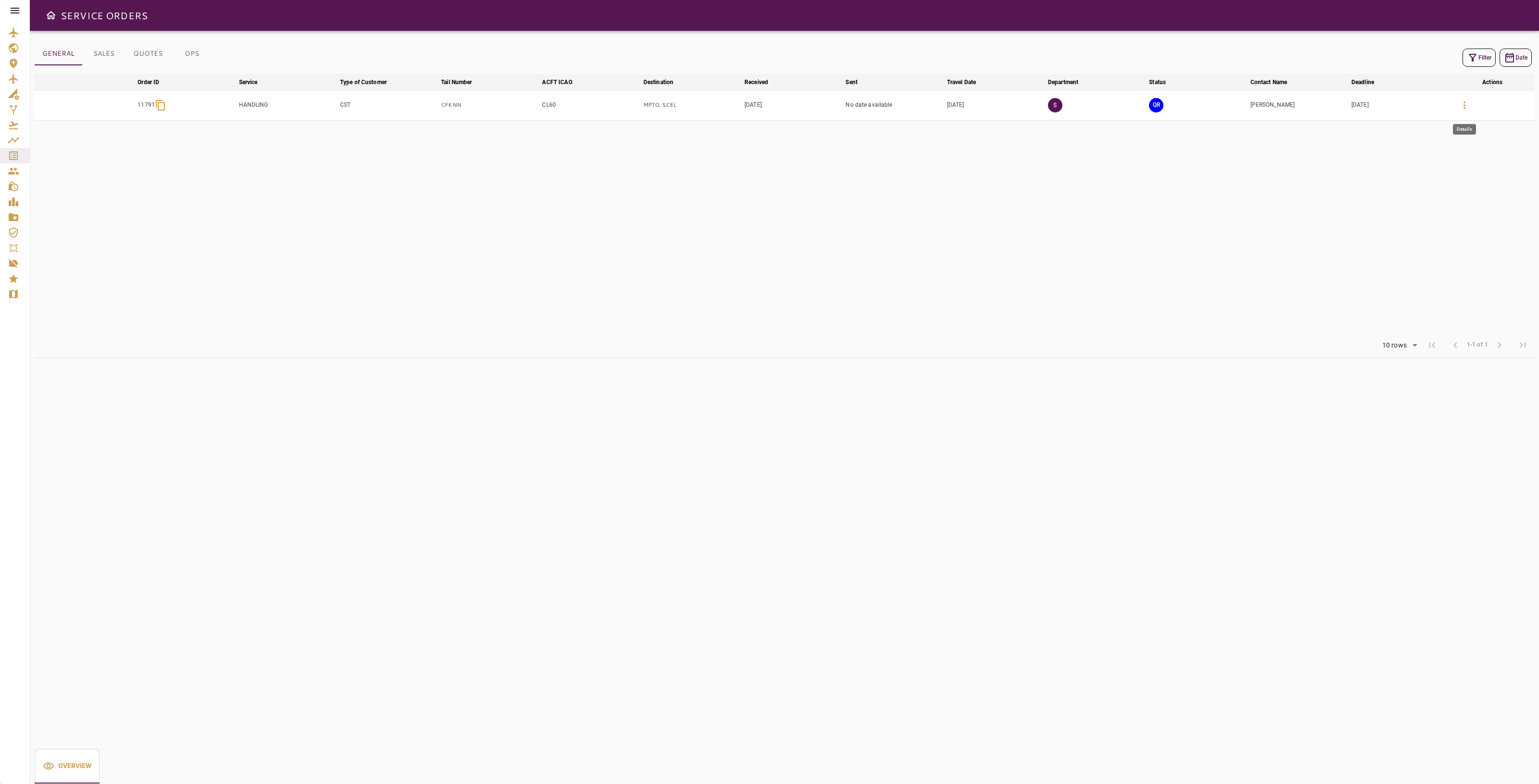
click at [821, 104] on button "button" at bounding box center [1465, 105] width 23 height 23
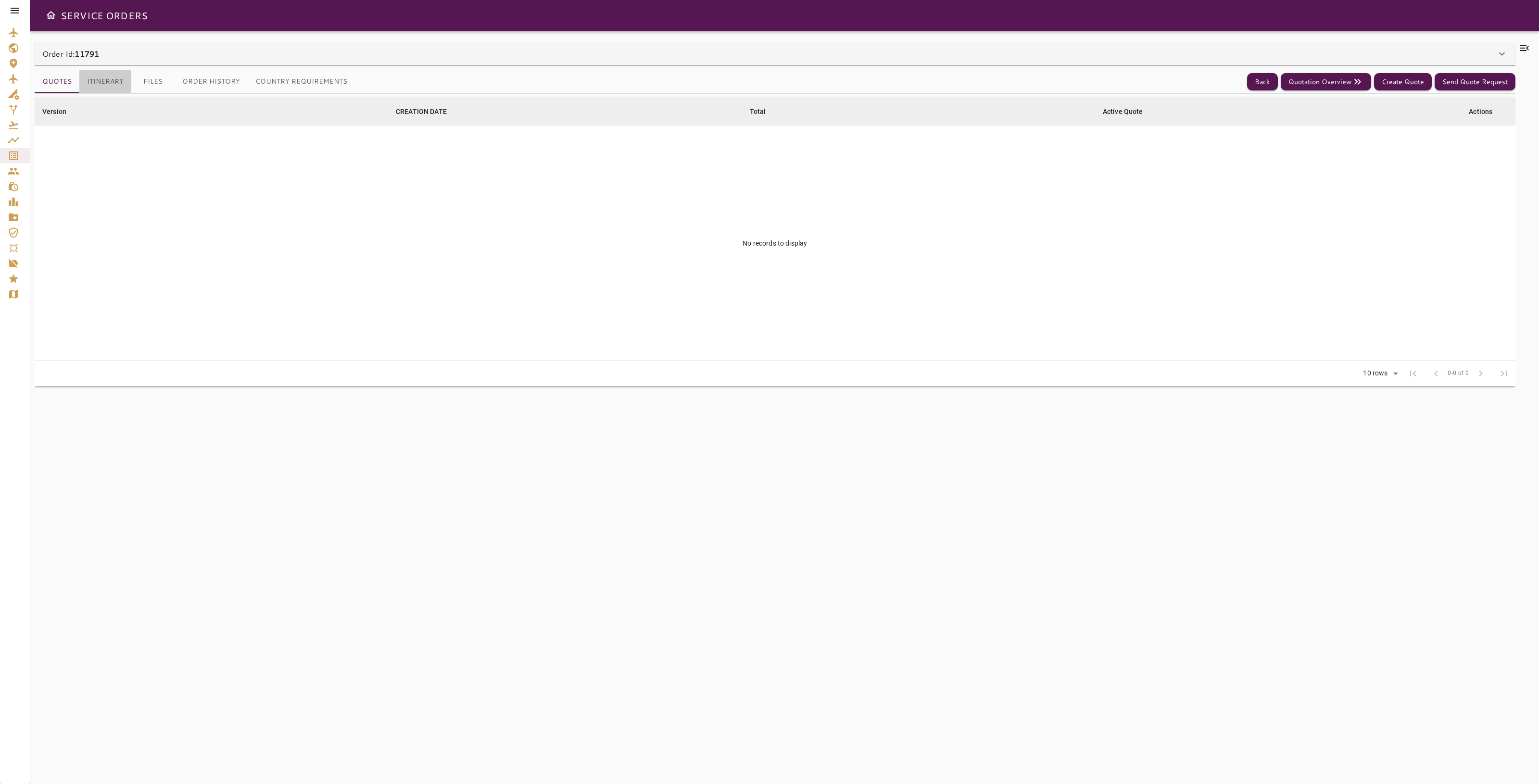
click at [105, 78] on button "Itinerary" at bounding box center [105, 82] width 52 height 23
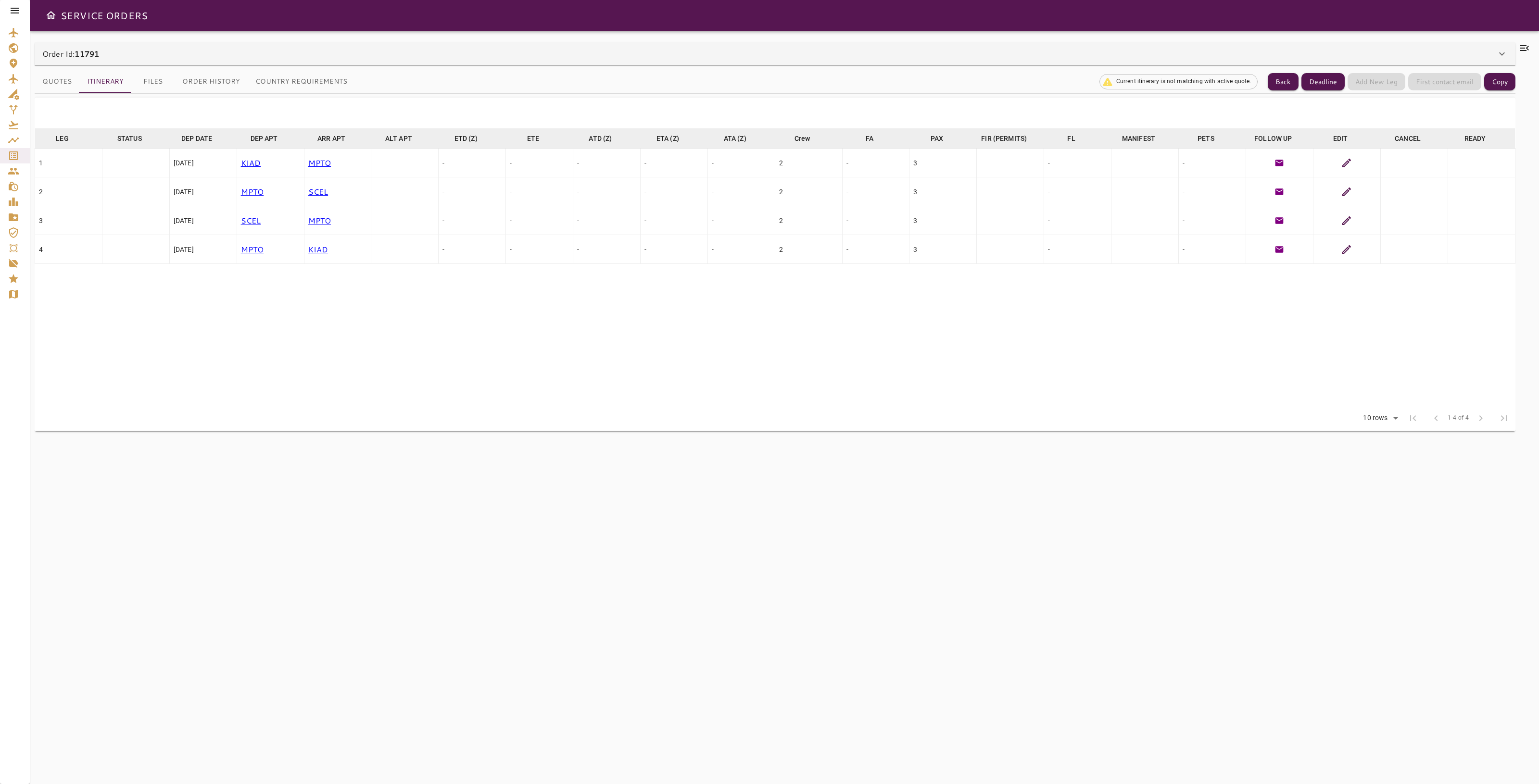
click at [143, 82] on button "Files" at bounding box center [153, 82] width 44 height 23
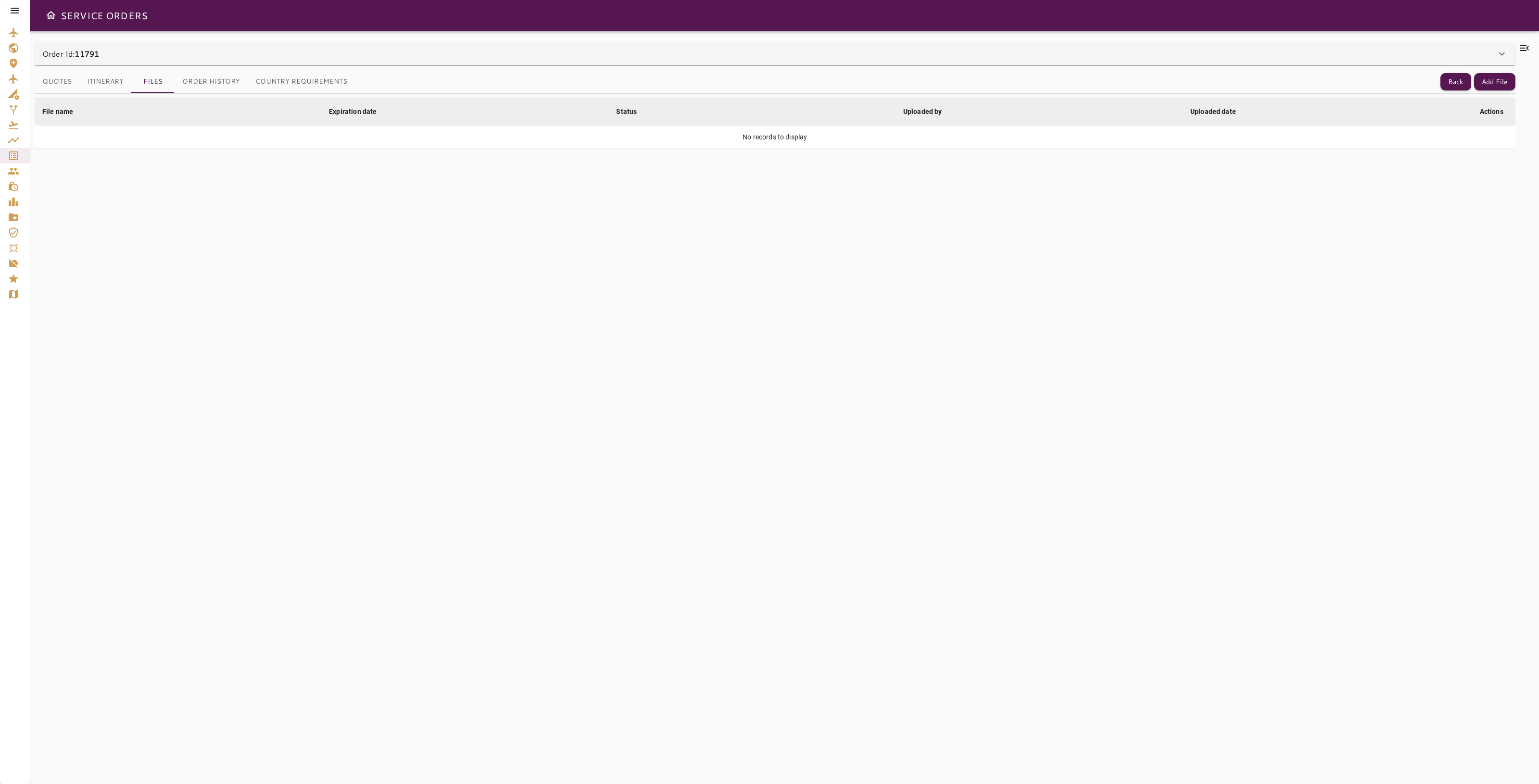
click at [196, 80] on button "Order History" at bounding box center [211, 82] width 73 height 23
click at [311, 84] on button "Country Requirements" at bounding box center [302, 82] width 107 height 23
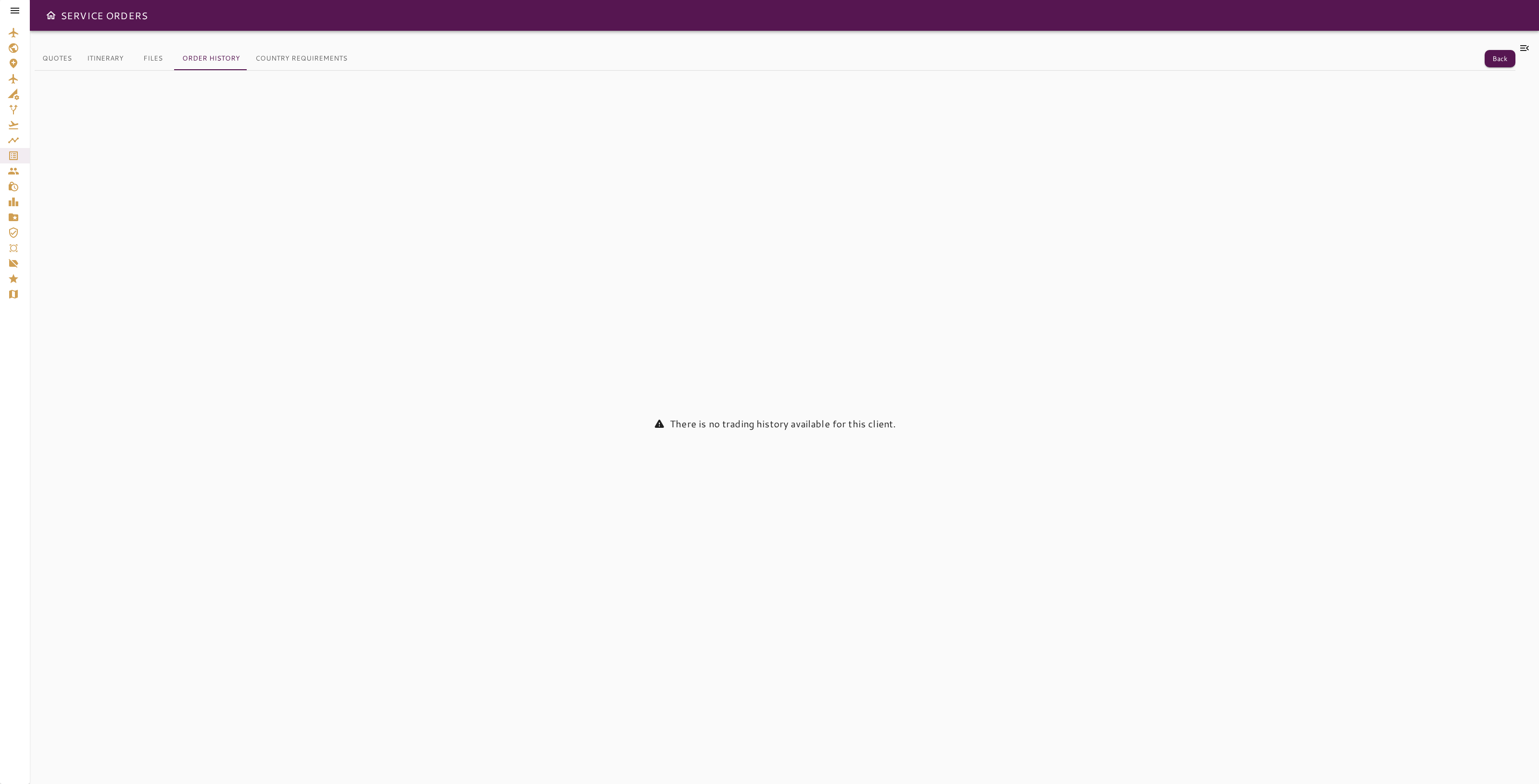
click at [162, 58] on button "Files" at bounding box center [153, 59] width 44 height 23
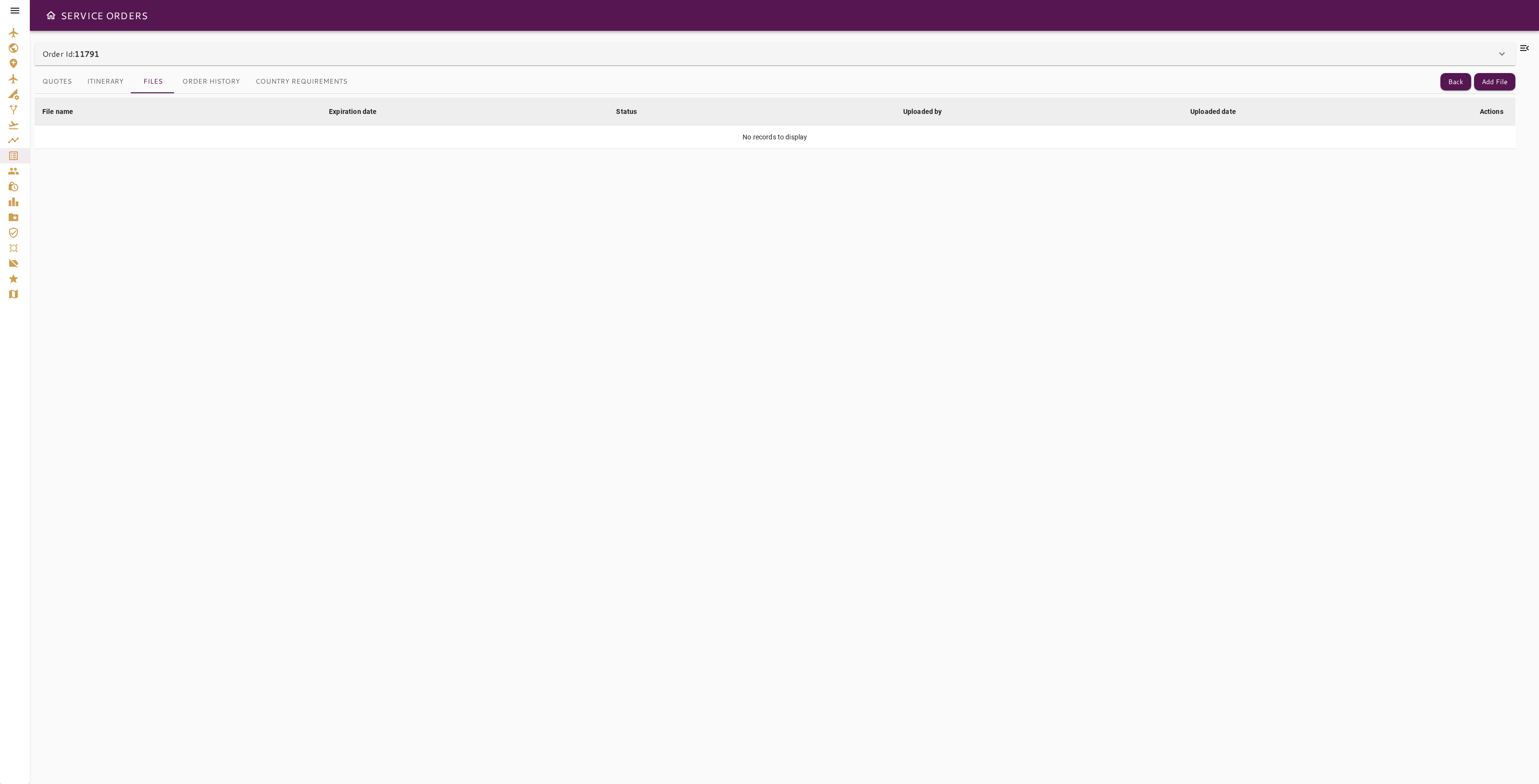
click at [124, 83] on button "Itinerary" at bounding box center [105, 82] width 52 height 23
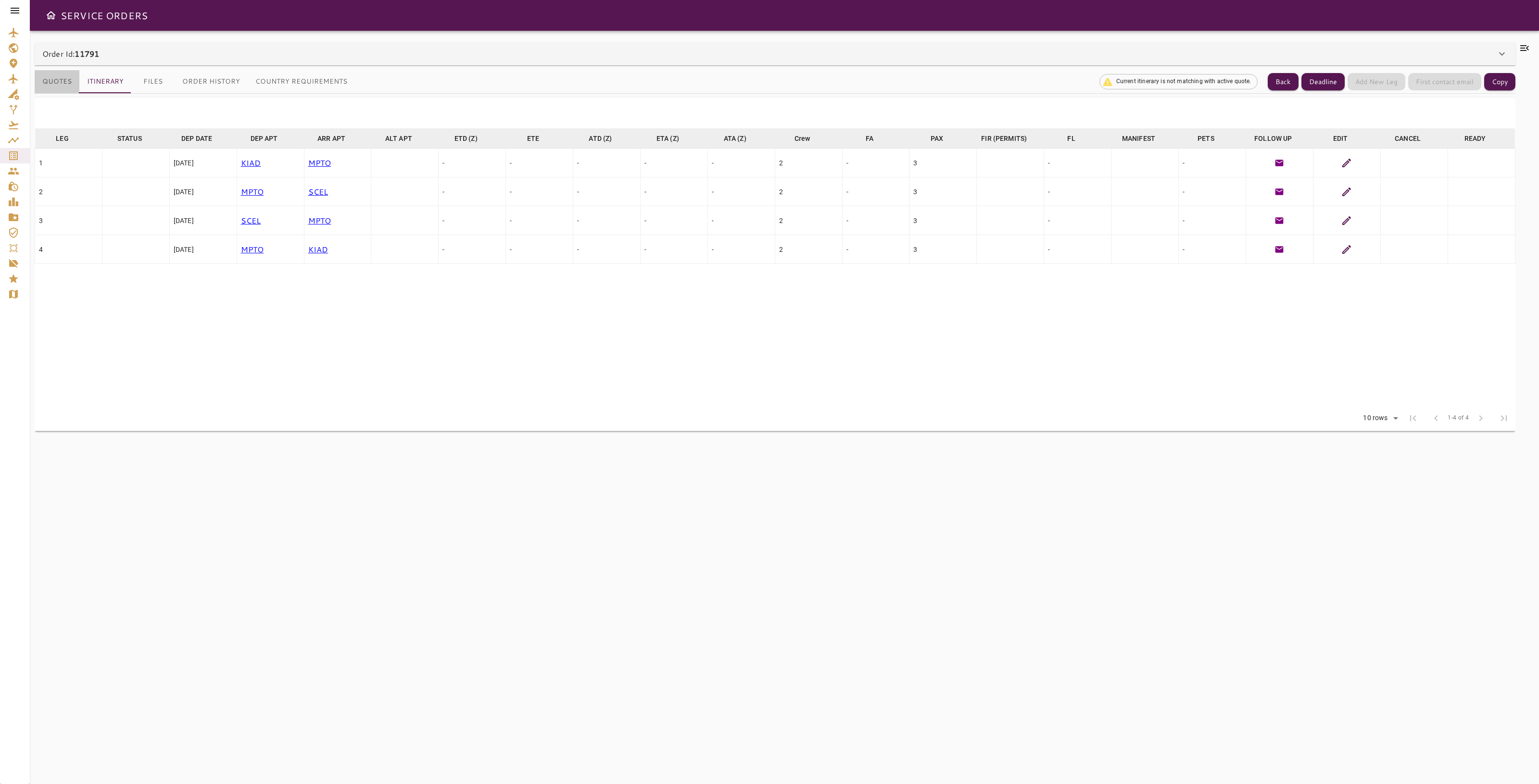
click at [62, 87] on button "Quotes" at bounding box center [57, 82] width 45 height 23
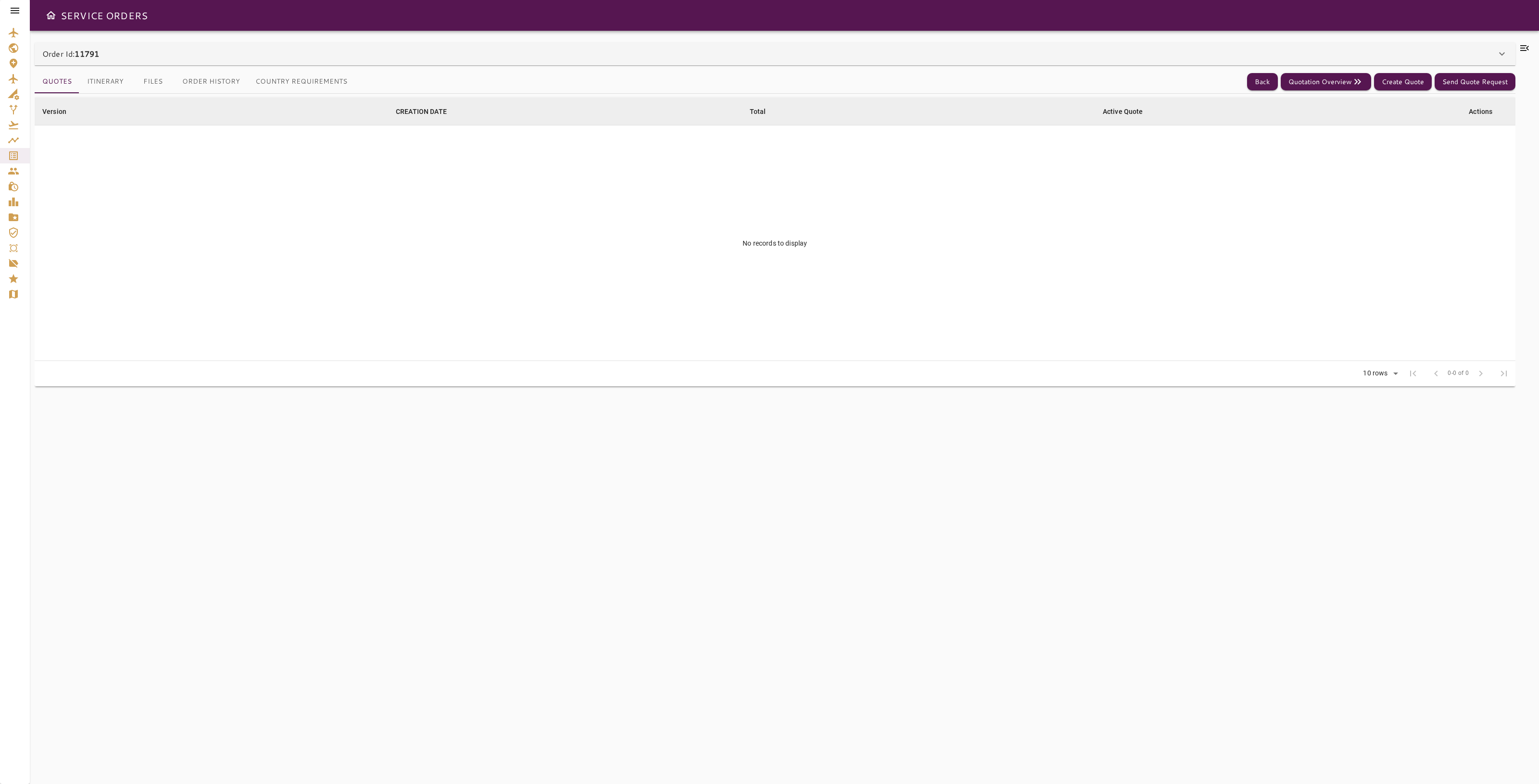
click at [103, 83] on button "Itinerary" at bounding box center [105, 82] width 52 height 23
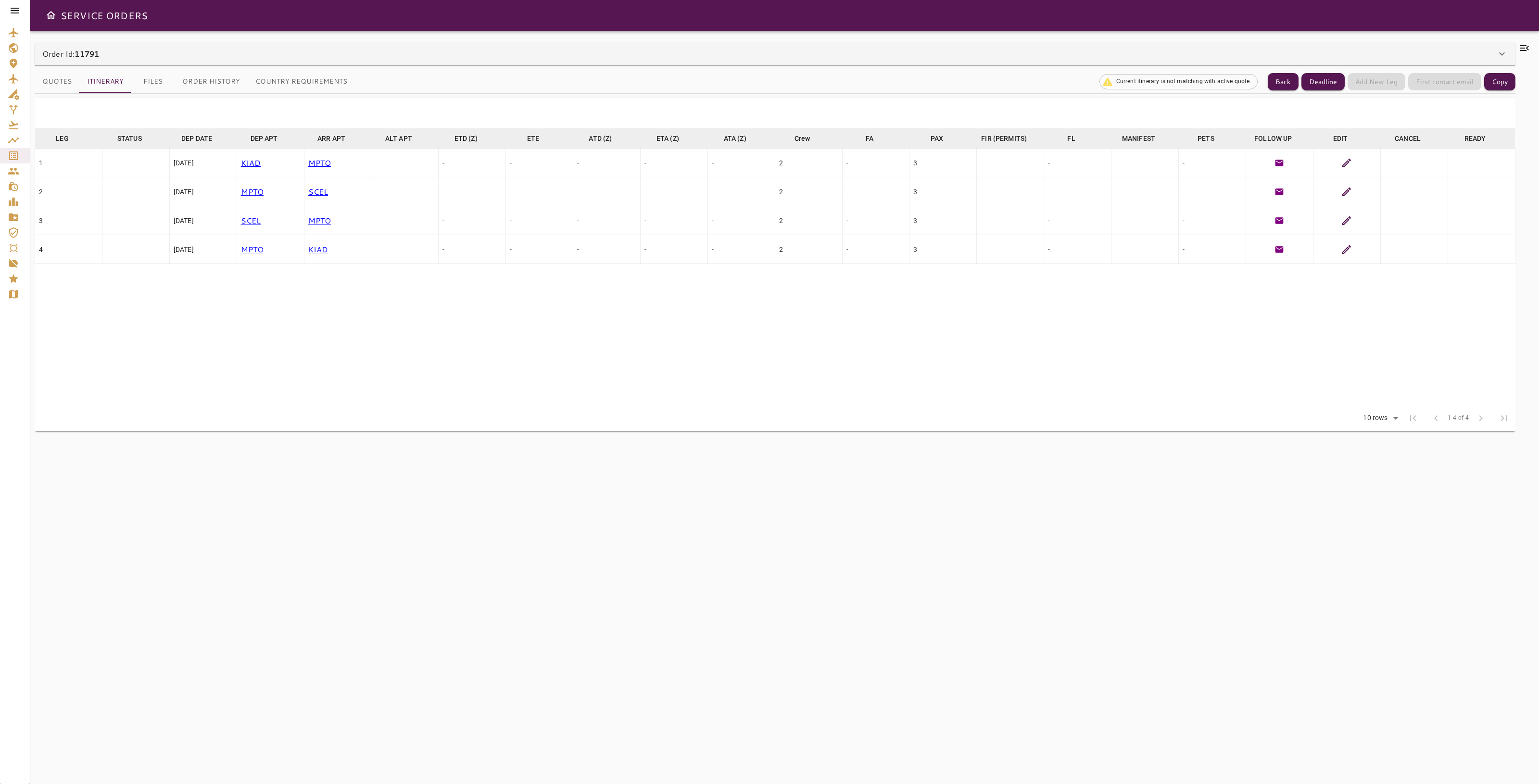
click at [152, 82] on button "Files" at bounding box center [153, 82] width 44 height 23
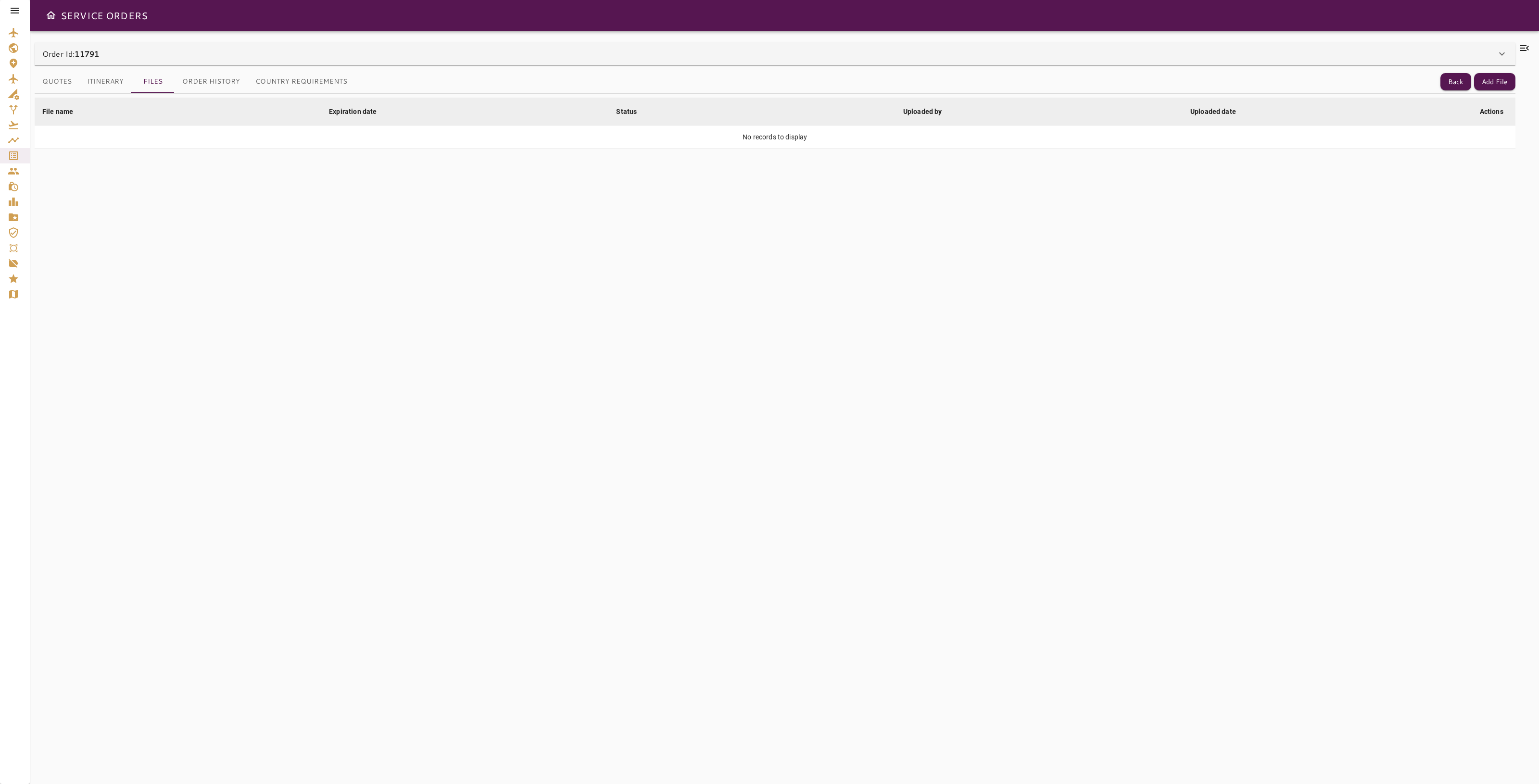
click at [1440, 78] on div "Quotes Itinerary Files Order History Country Requirements Back Add File" at bounding box center [775, 82] width 1481 height 23
click at [1446, 80] on button "Back" at bounding box center [1456, 82] width 31 height 18
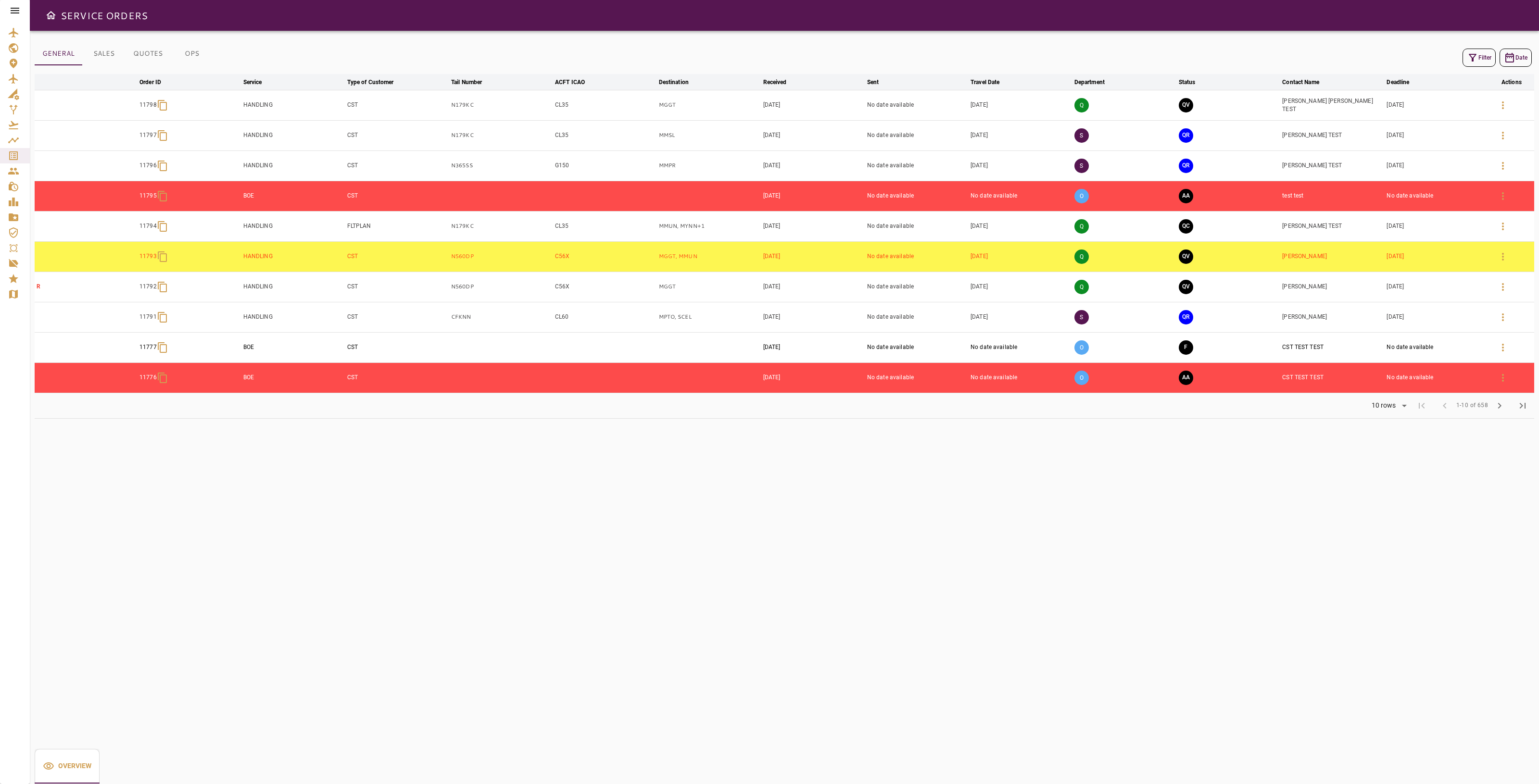
click at [306, 469] on div "GENERAL SALES QUOTES OPS Filter Date arrow_downward Order ID arrow_downward Ser…" at bounding box center [784, 408] width 1510 height 754
click at [1502, 107] on icon "button" at bounding box center [1502, 105] width 12 height 12
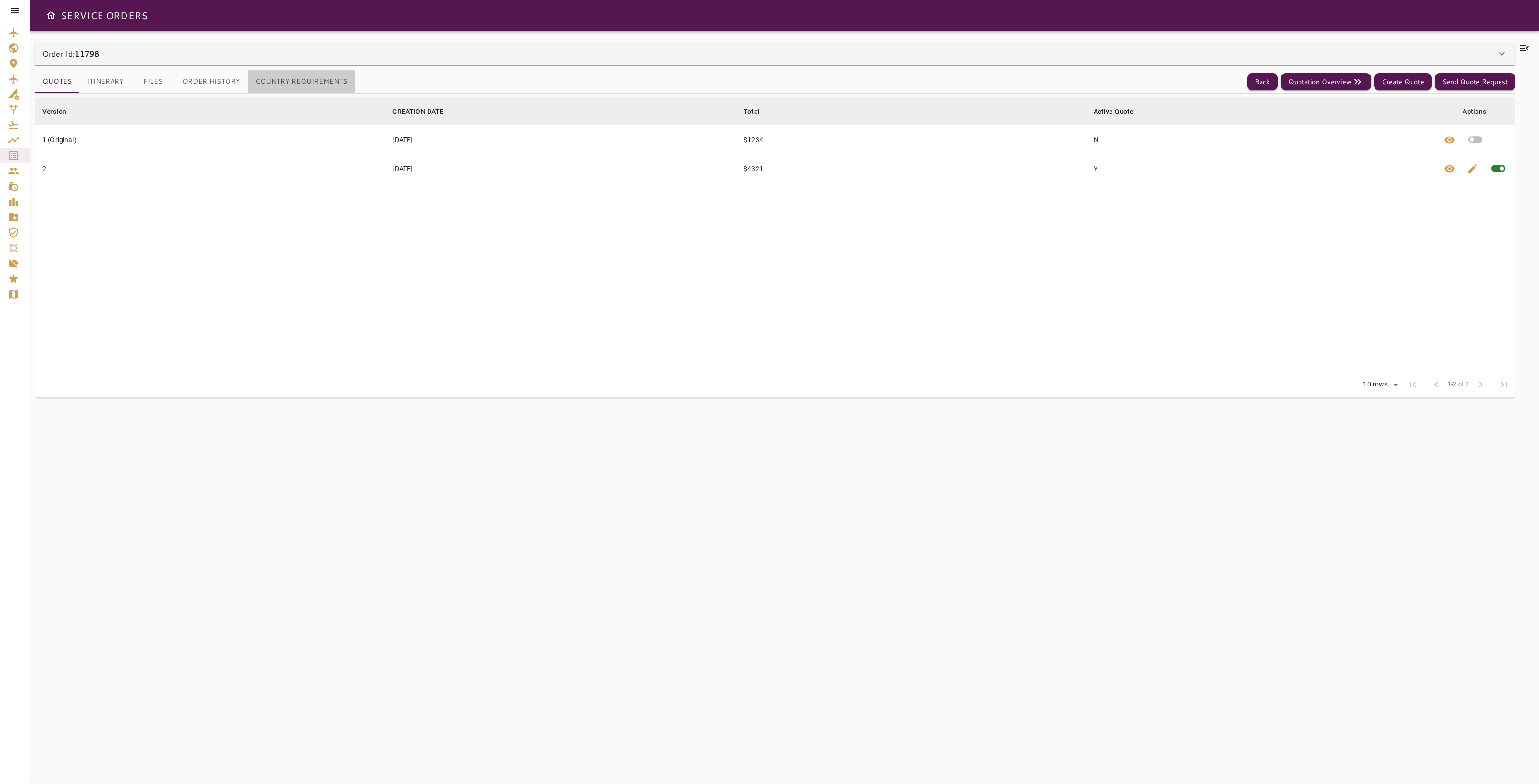
click at [309, 86] on button "Country Requirements" at bounding box center [302, 82] width 107 height 23
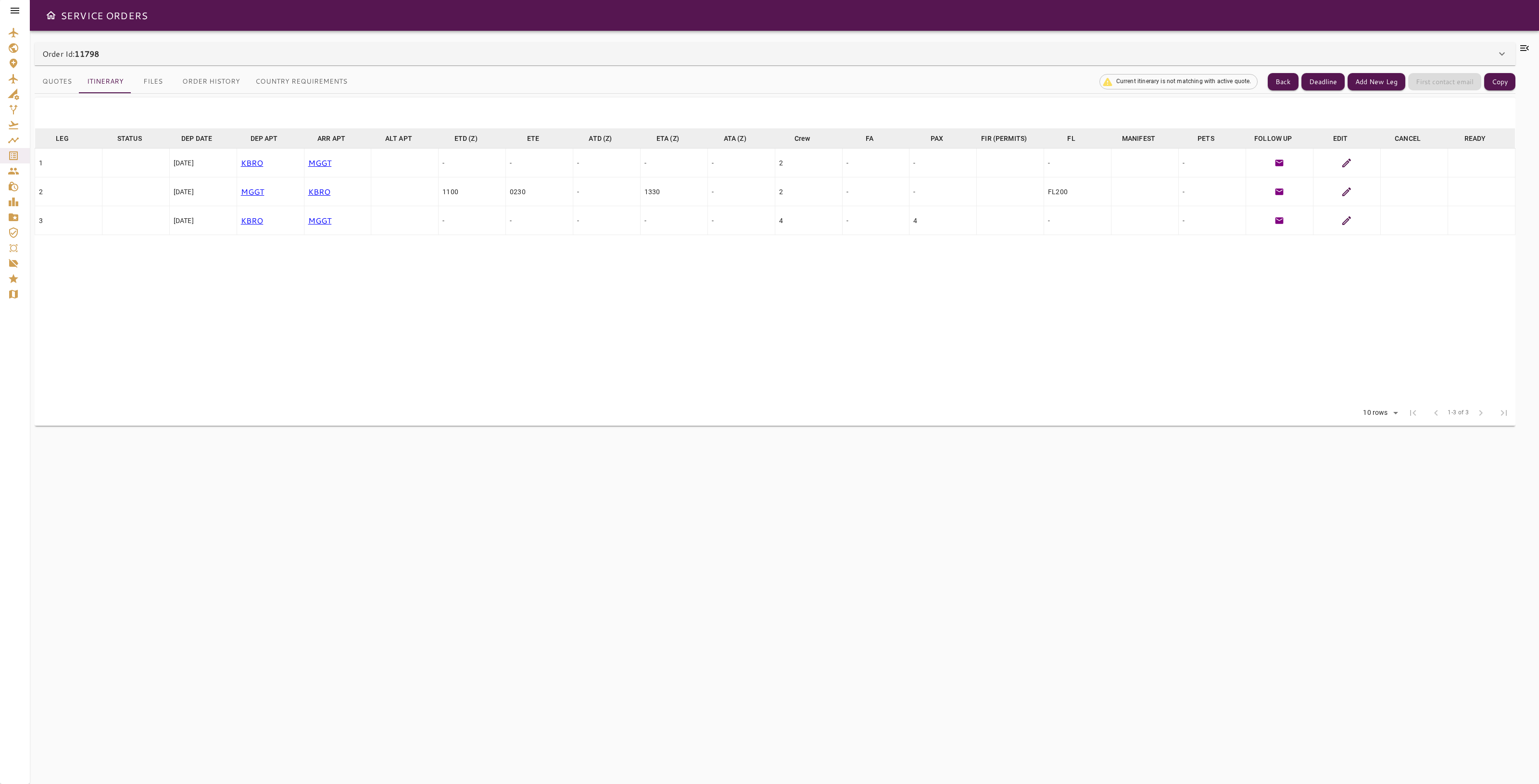
click at [1347, 193] on icon at bounding box center [1346, 192] width 12 height 12
